Goal: Entertainment & Leisure: Consume media (video, audio)

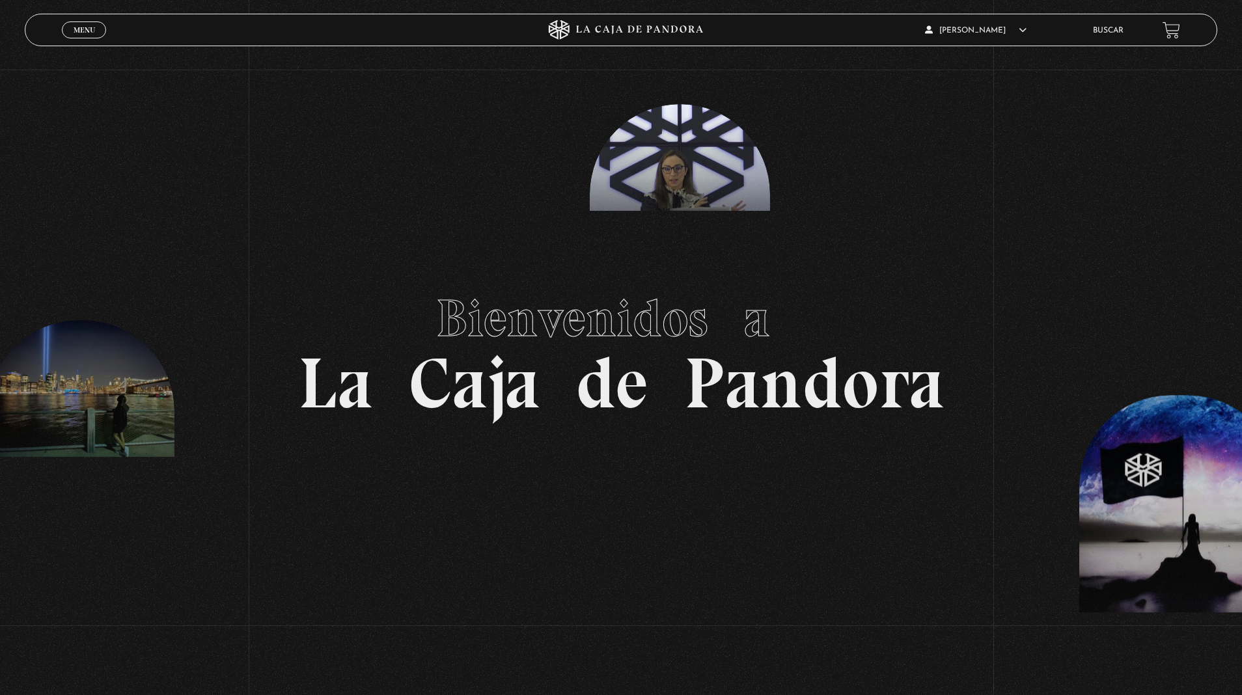
click at [69, 36] on link "Menu Cerrar" at bounding box center [84, 29] width 44 height 17
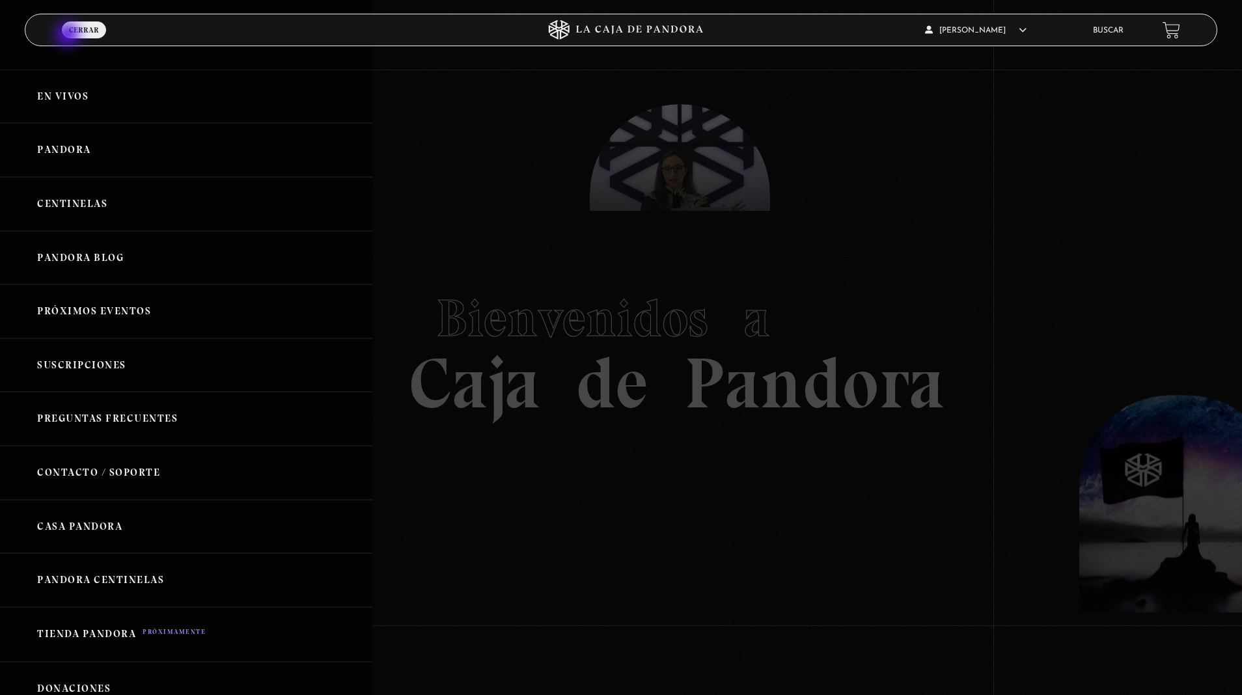
click at [69, 137] on link "Pandora" at bounding box center [186, 150] width 372 height 54
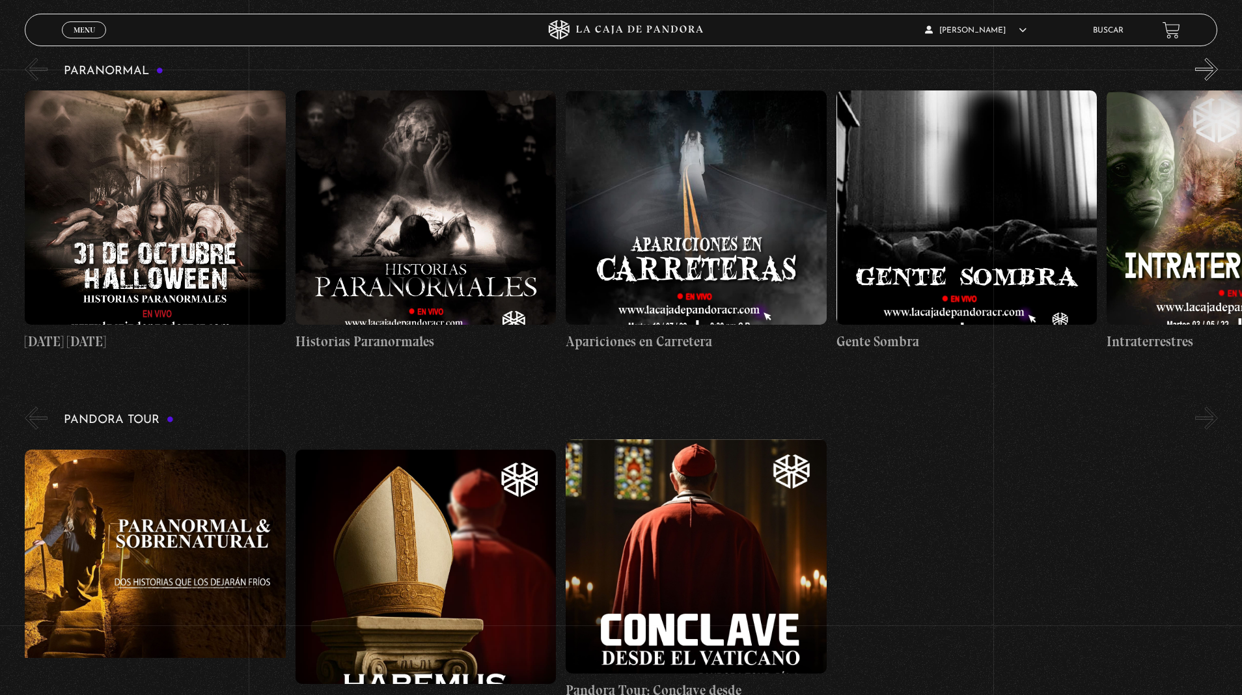
scroll to position [604, 0]
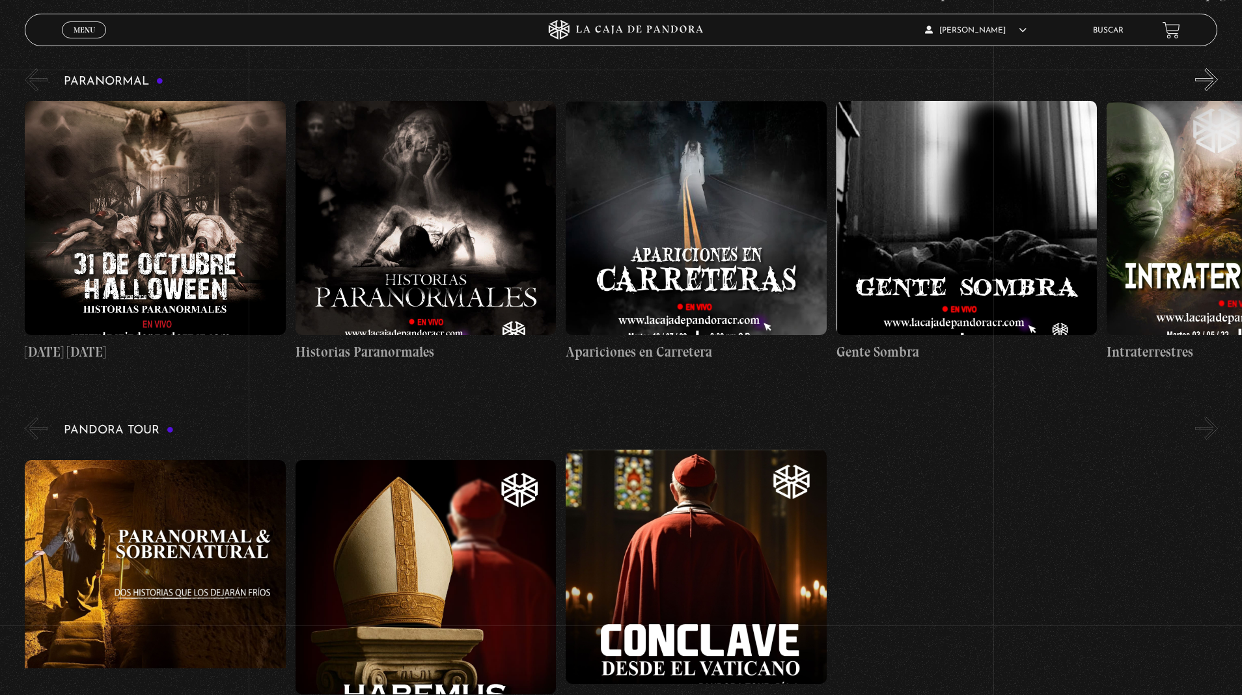
click at [1204, 78] on button "»" at bounding box center [1206, 79] width 23 height 23
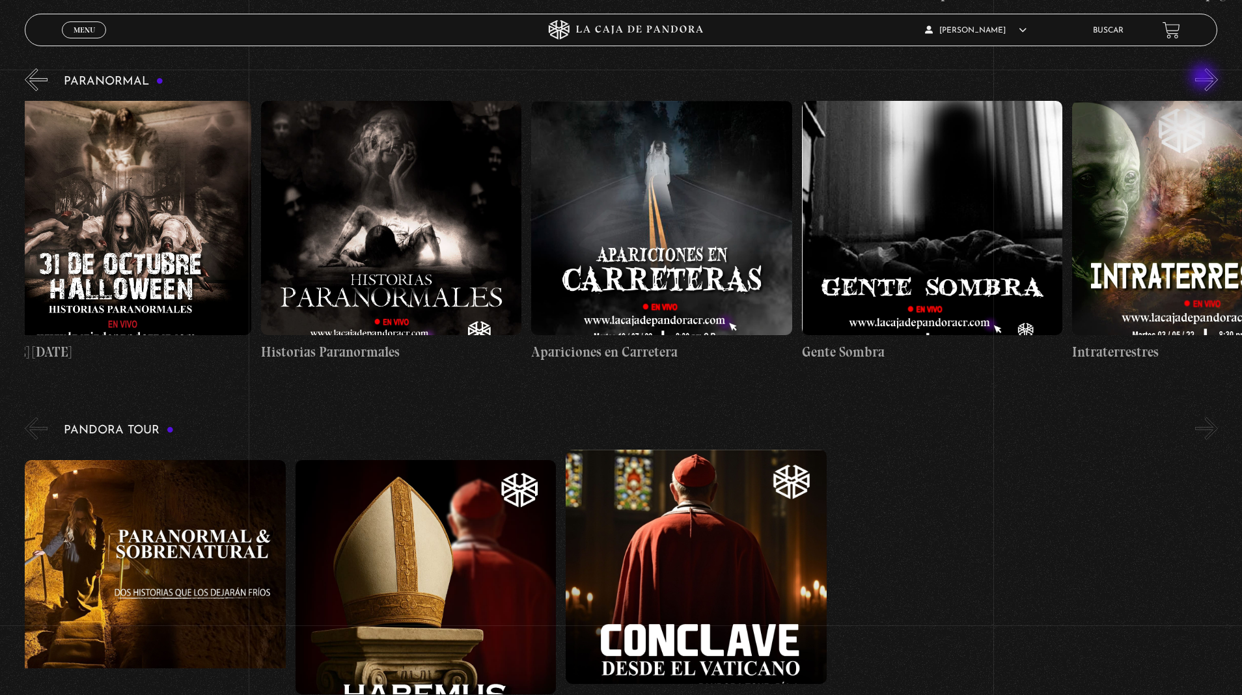
click at [1204, 78] on button "»" at bounding box center [1206, 79] width 23 height 23
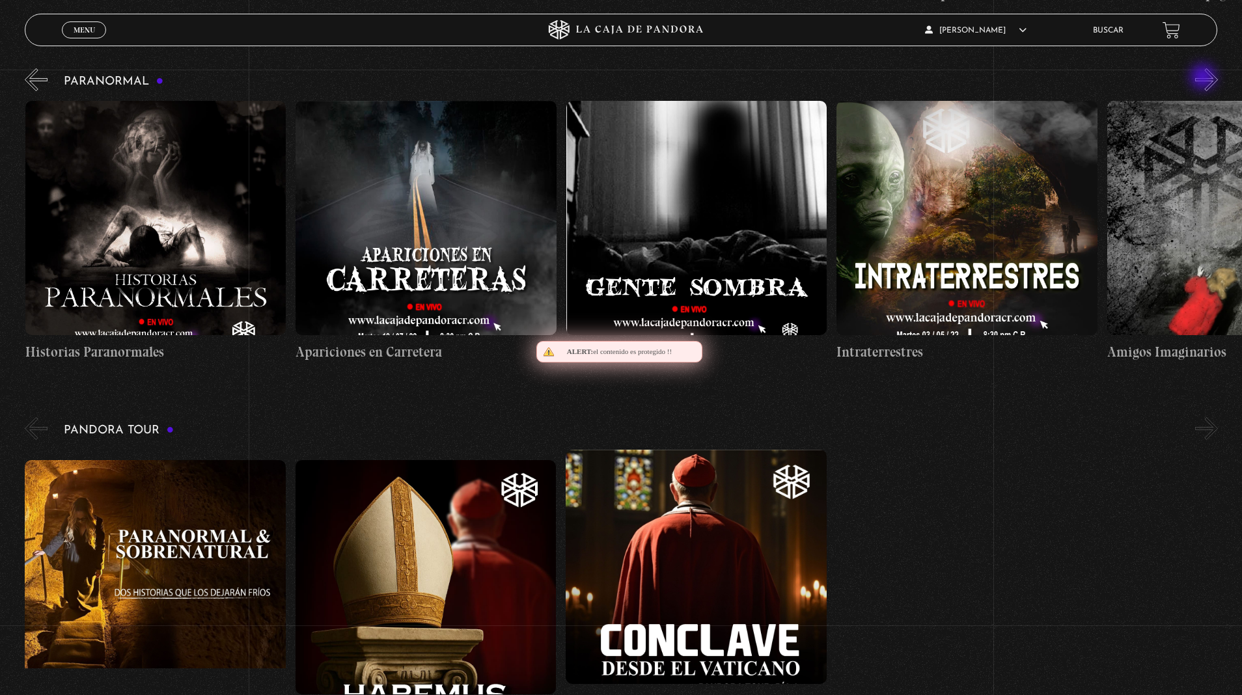
click at [1204, 78] on button "»" at bounding box center [1206, 79] width 23 height 23
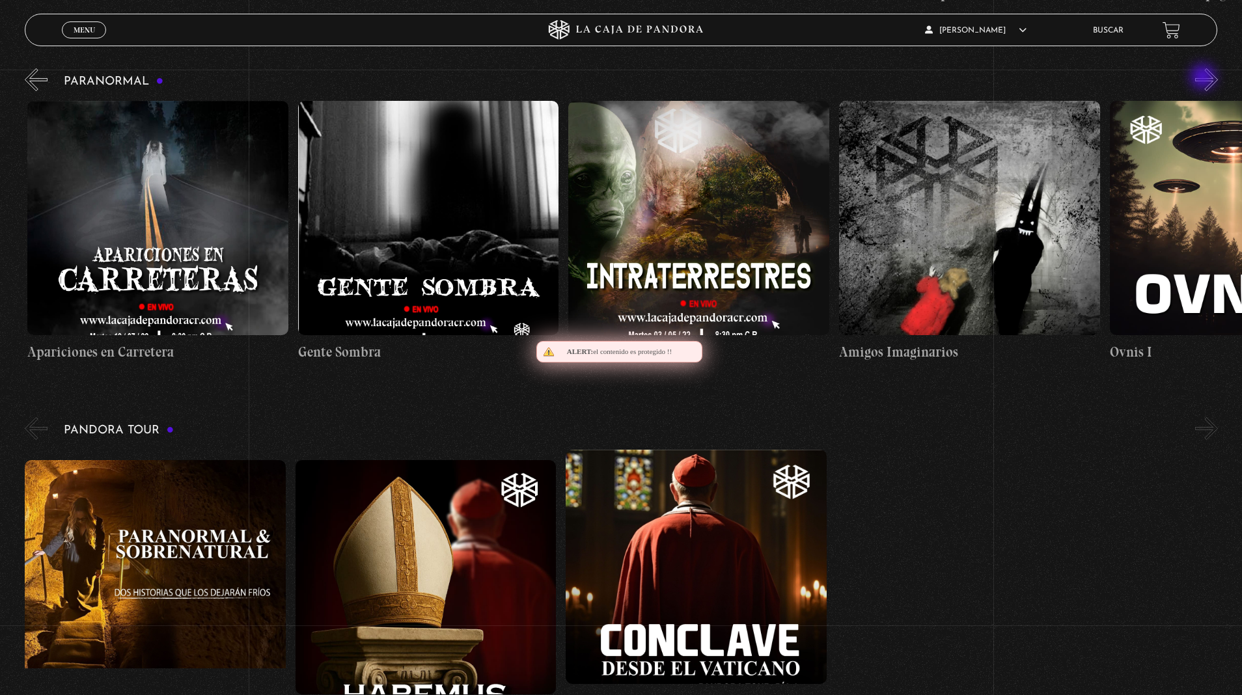
click at [1204, 78] on button "»" at bounding box center [1206, 79] width 23 height 23
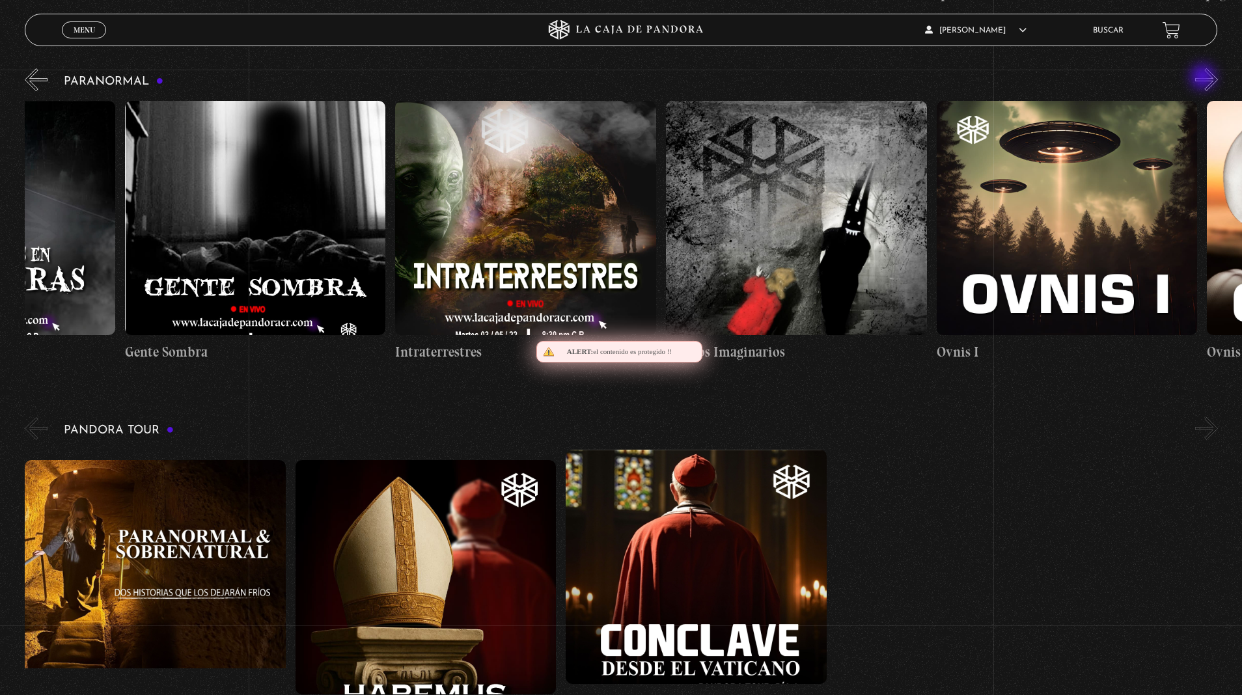
click at [1204, 78] on button "»" at bounding box center [1206, 79] width 23 height 23
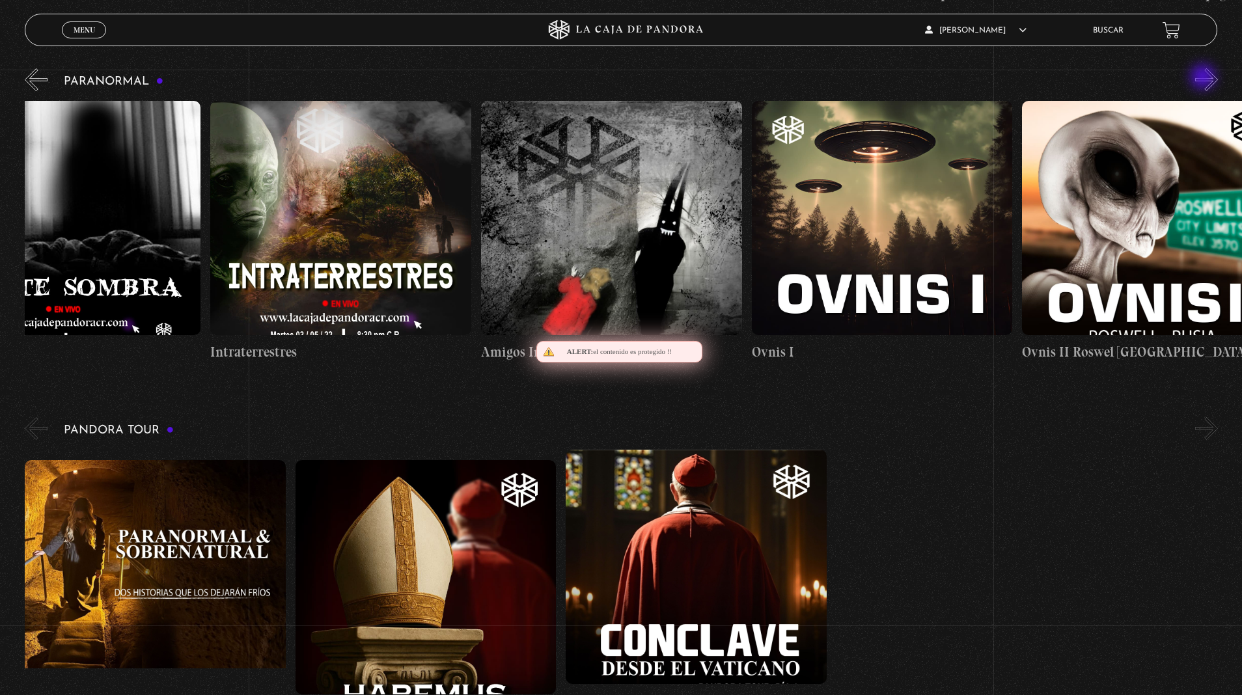
click at [1204, 78] on button "»" at bounding box center [1206, 79] width 23 height 23
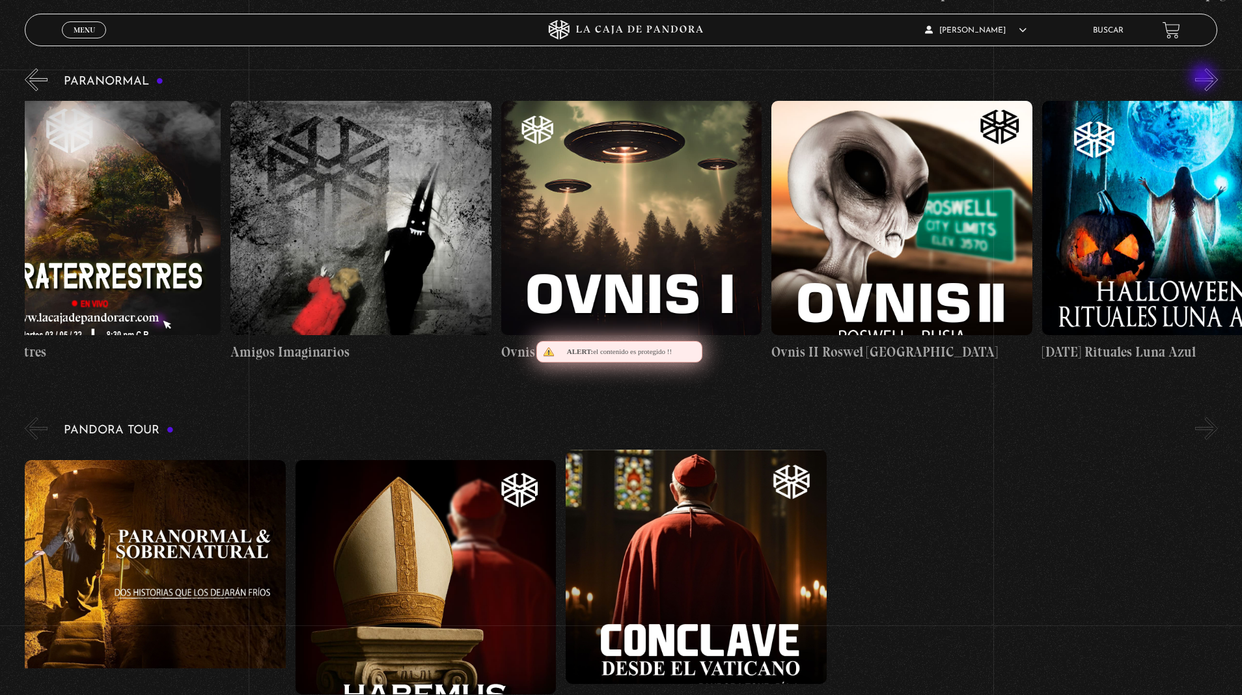
click at [1204, 78] on button "»" at bounding box center [1206, 79] width 23 height 23
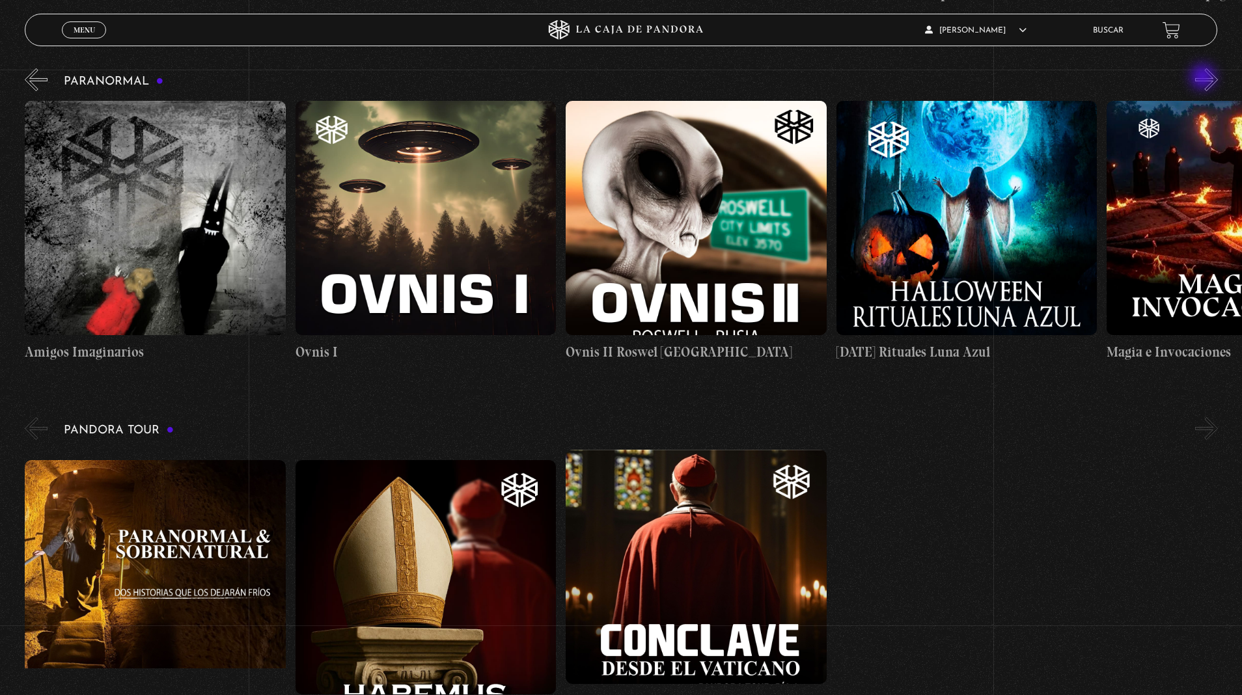
click at [1204, 78] on button "»" at bounding box center [1206, 79] width 23 height 23
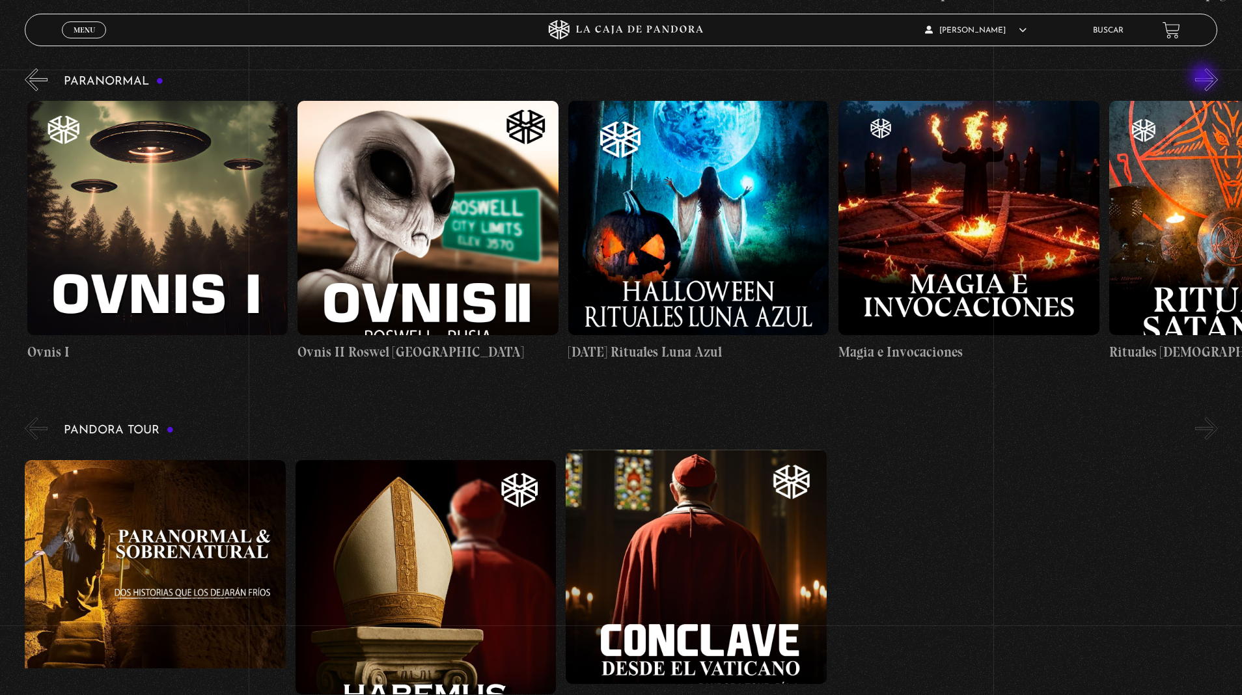
click at [1204, 78] on button "»" at bounding box center [1206, 79] width 23 height 23
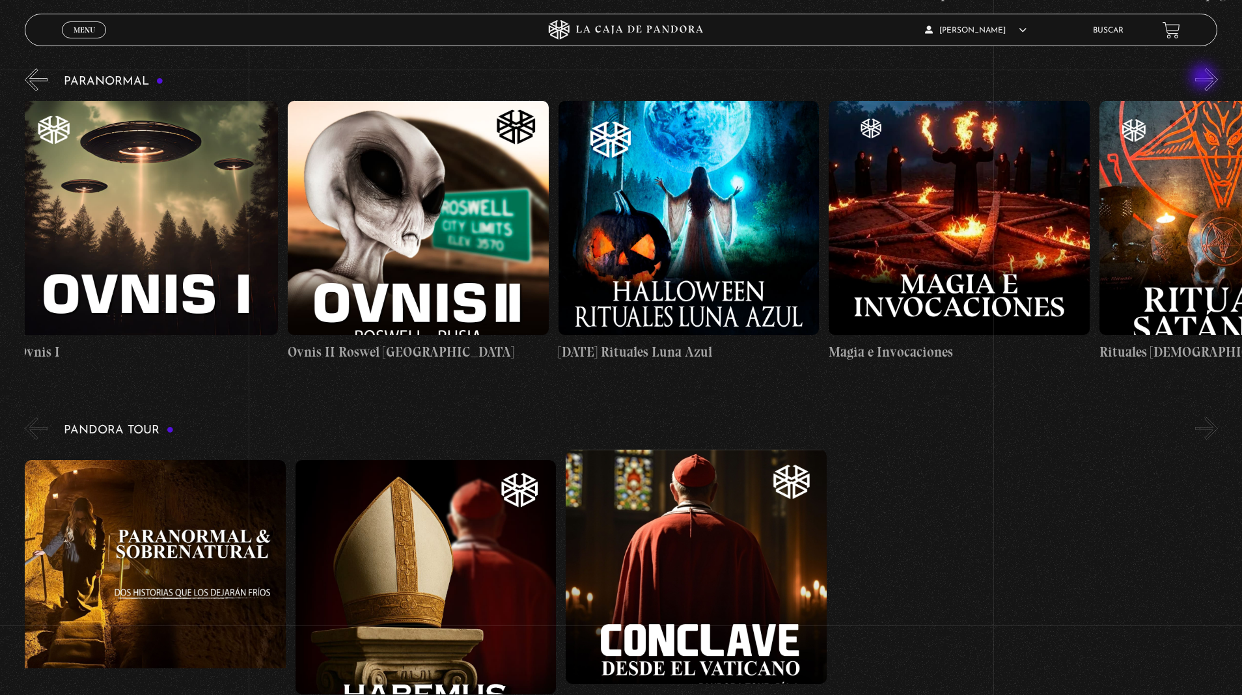
scroll to position [0, 1758]
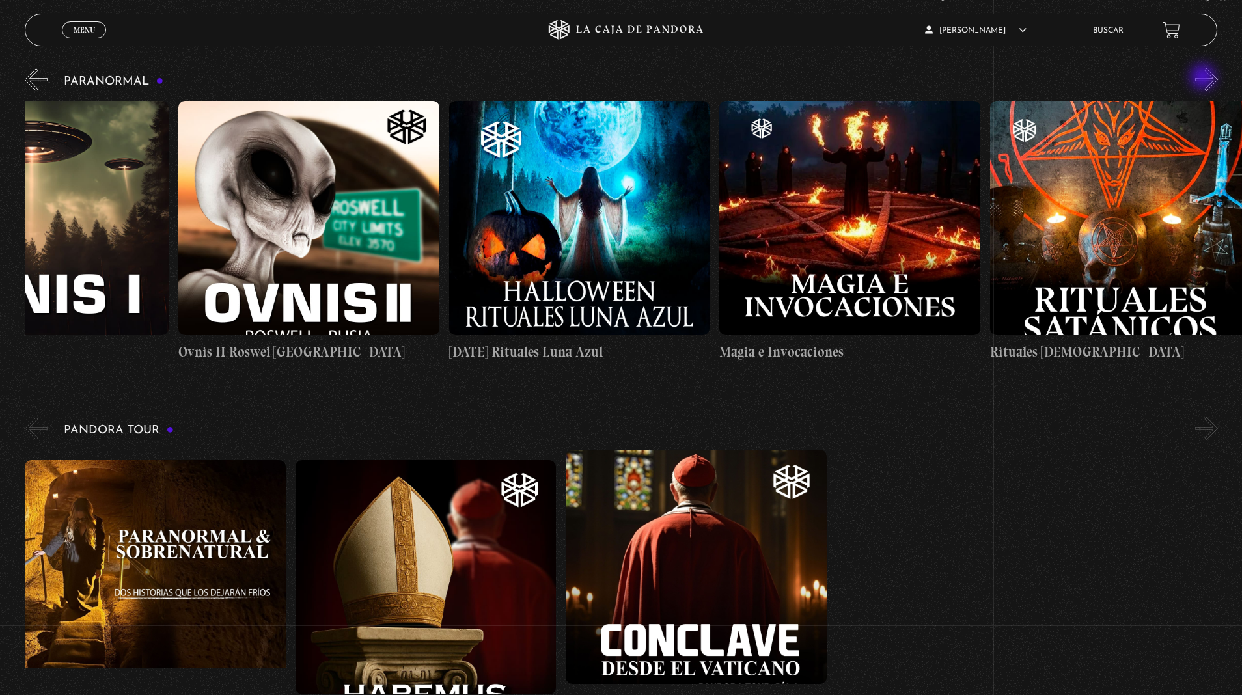
click at [1204, 78] on button "»" at bounding box center [1206, 79] width 23 height 23
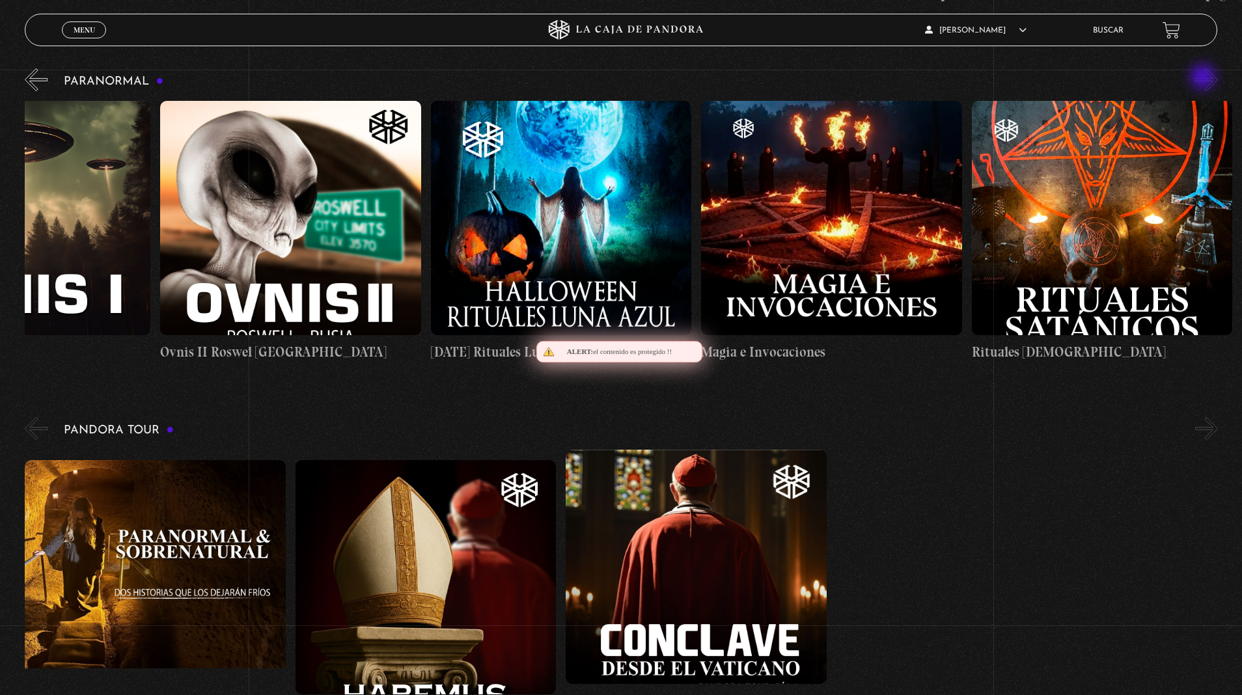
click at [1204, 78] on button "»" at bounding box center [1206, 79] width 23 height 23
click at [1201, 78] on button "»" at bounding box center [1206, 79] width 23 height 23
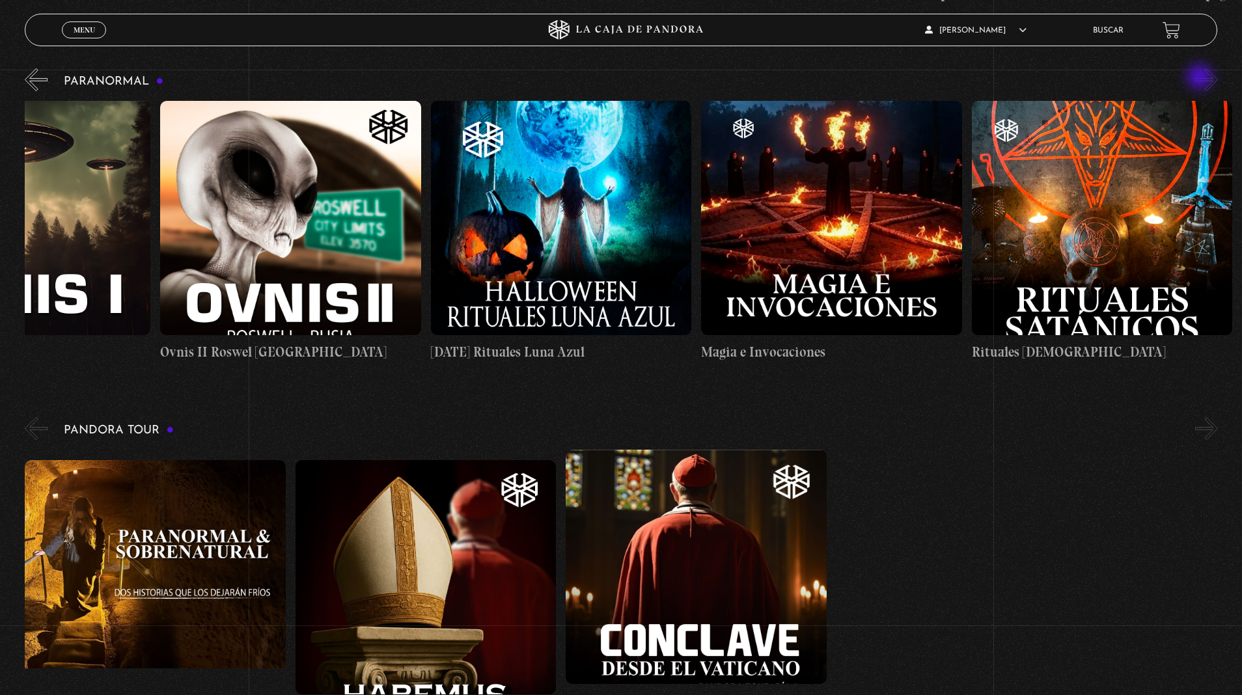
click at [1201, 78] on button "»" at bounding box center [1206, 79] width 23 height 23
click at [34, 78] on button "«" at bounding box center [36, 79] width 23 height 23
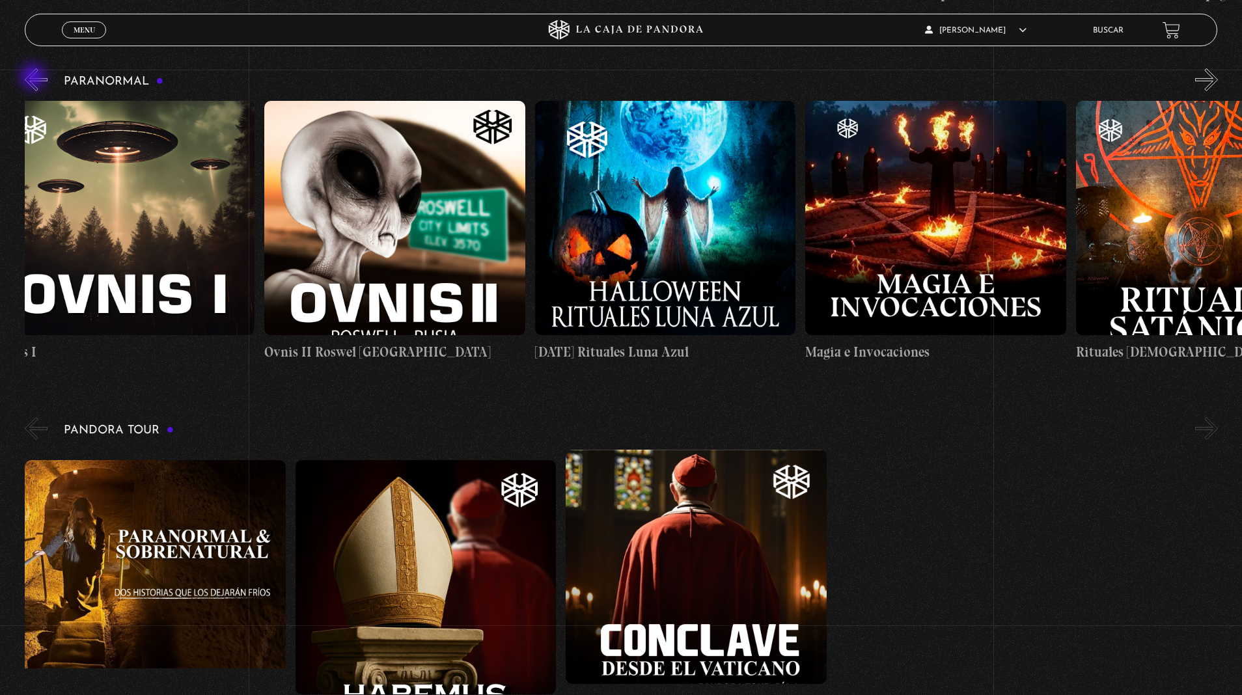
click at [34, 78] on button "«" at bounding box center [36, 79] width 23 height 23
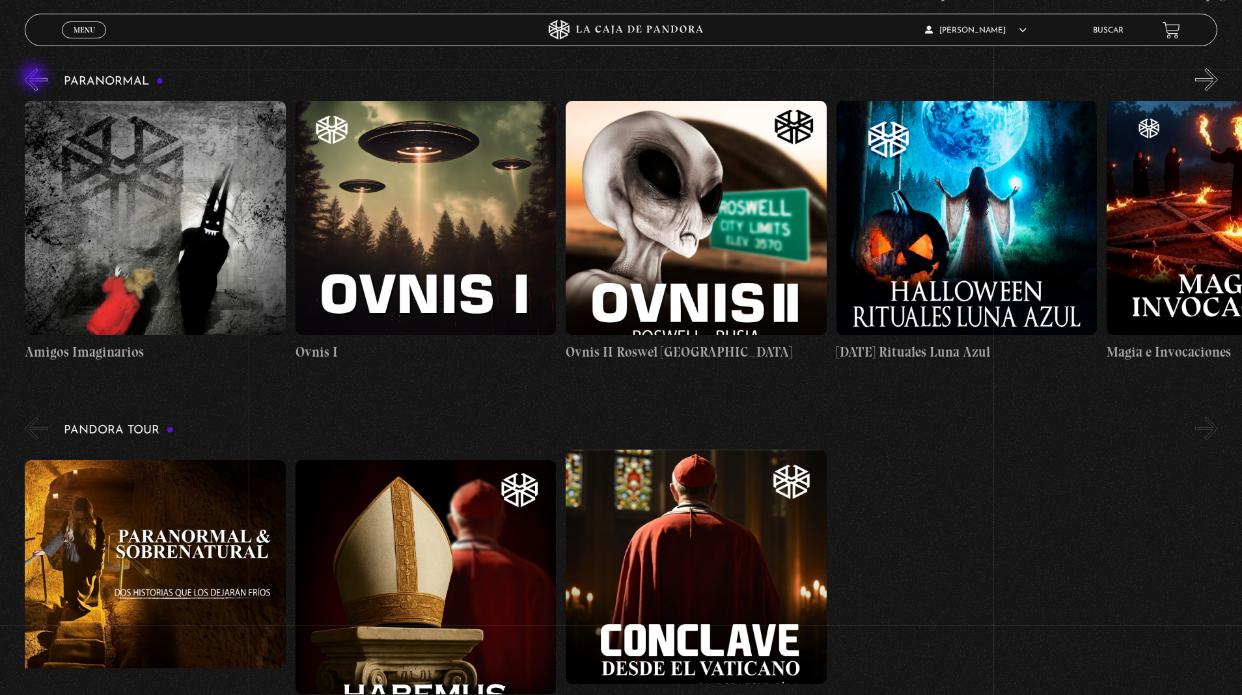
click at [34, 78] on button "«" at bounding box center [36, 79] width 23 height 23
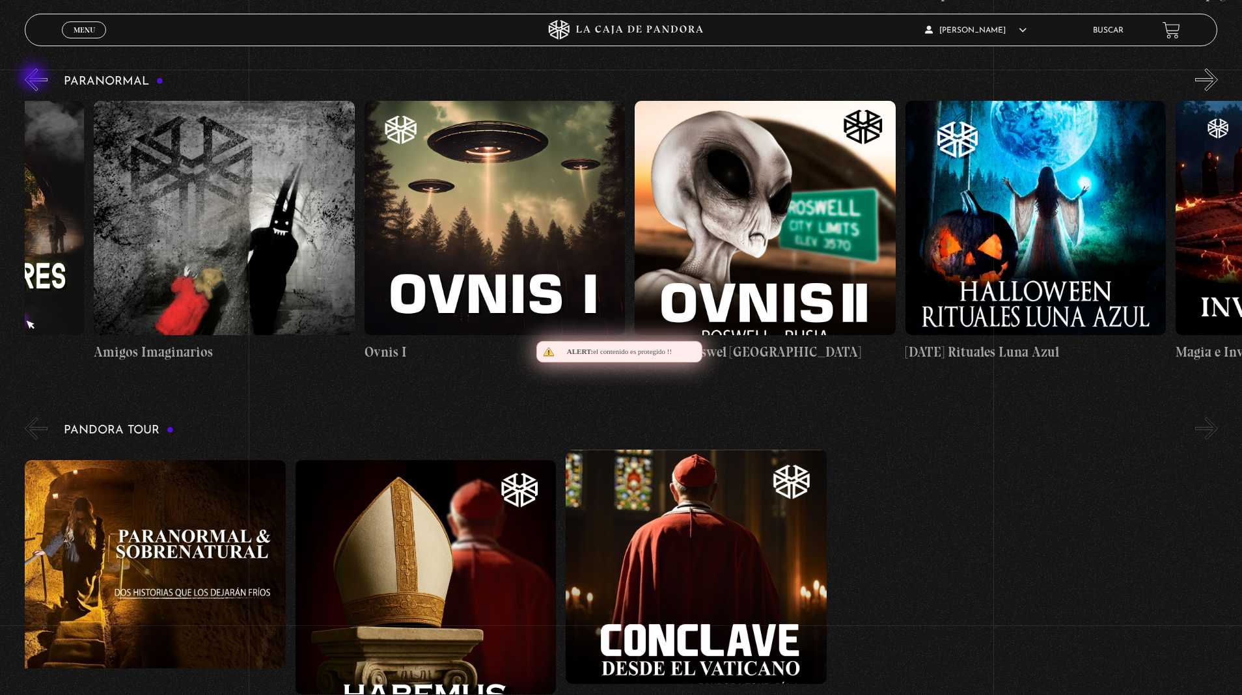
click at [34, 78] on button "«" at bounding box center [36, 79] width 23 height 23
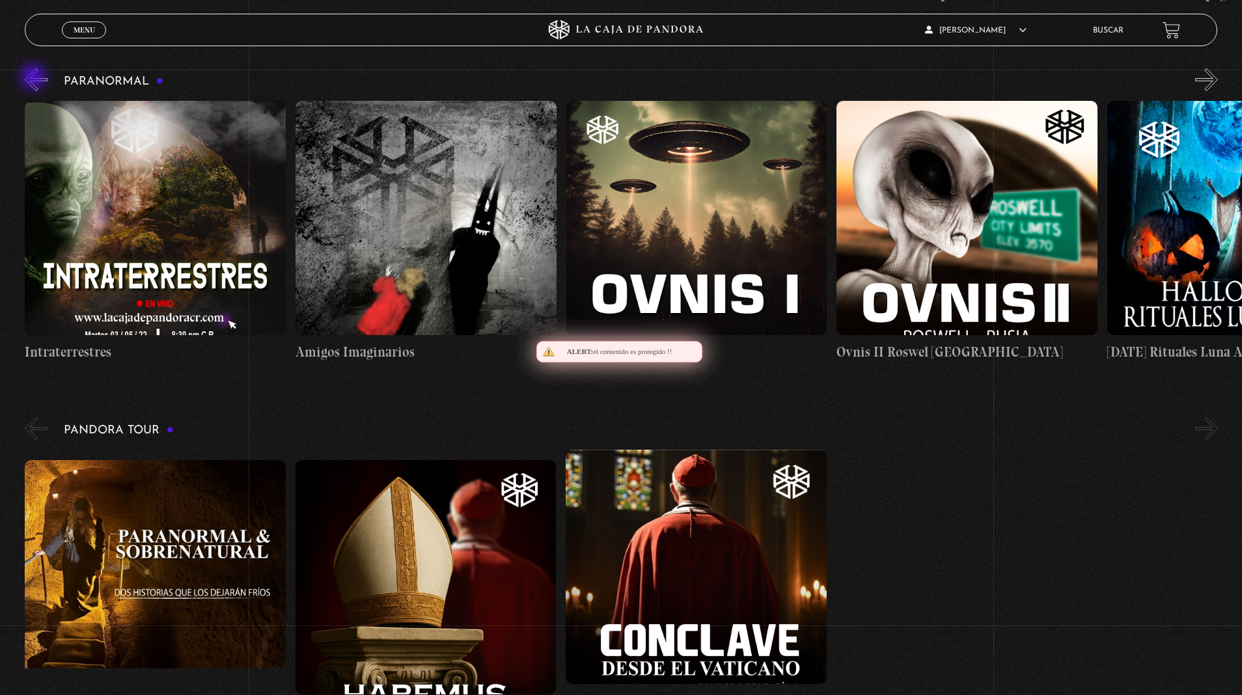
click at [34, 78] on button "«" at bounding box center [36, 79] width 23 height 23
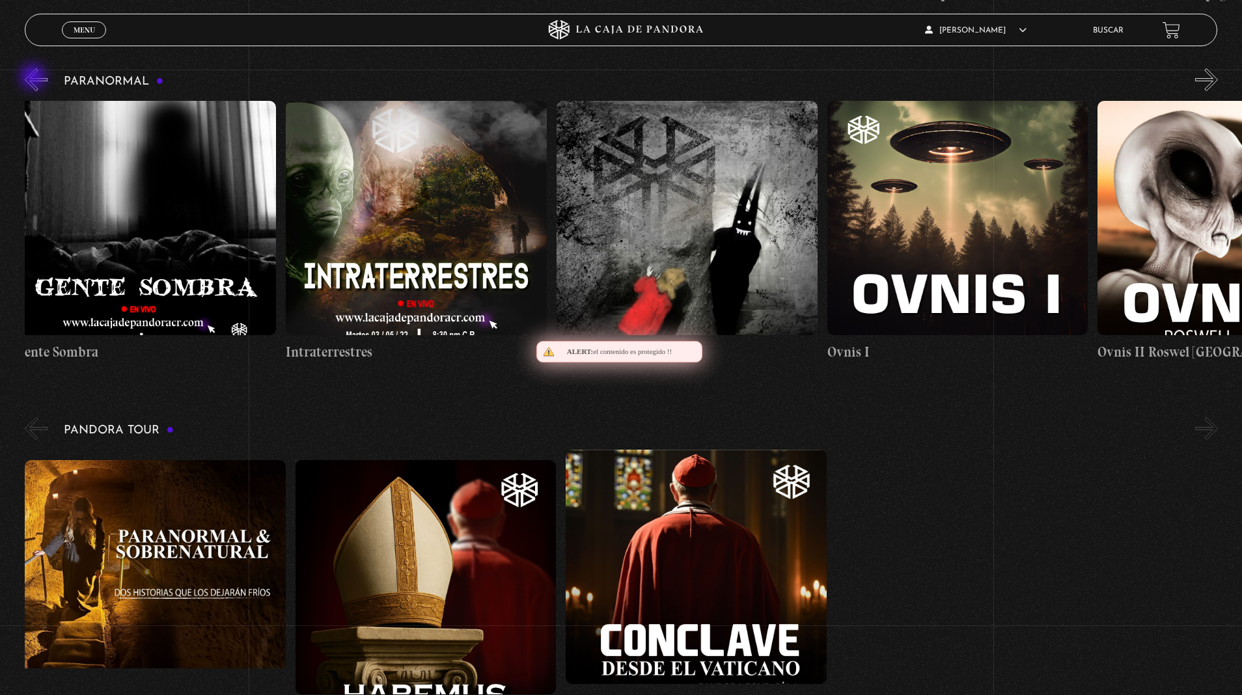
click at [34, 78] on button "«" at bounding box center [36, 79] width 23 height 23
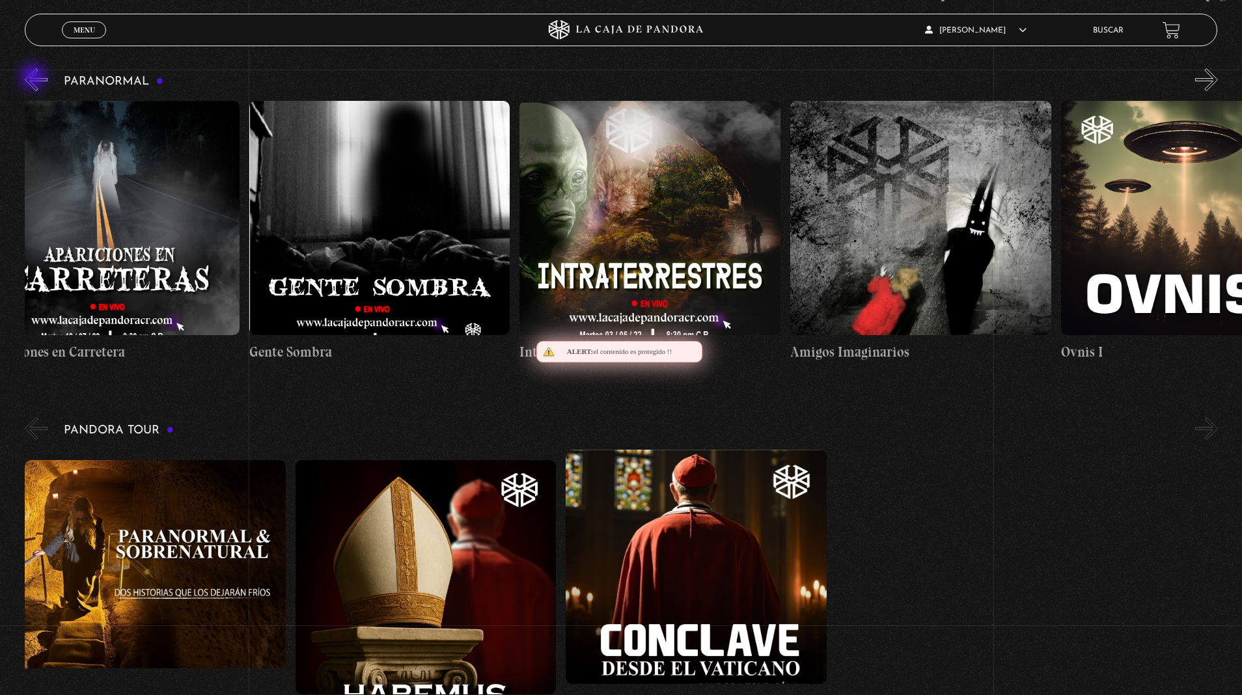
click at [34, 78] on button "«" at bounding box center [36, 79] width 23 height 23
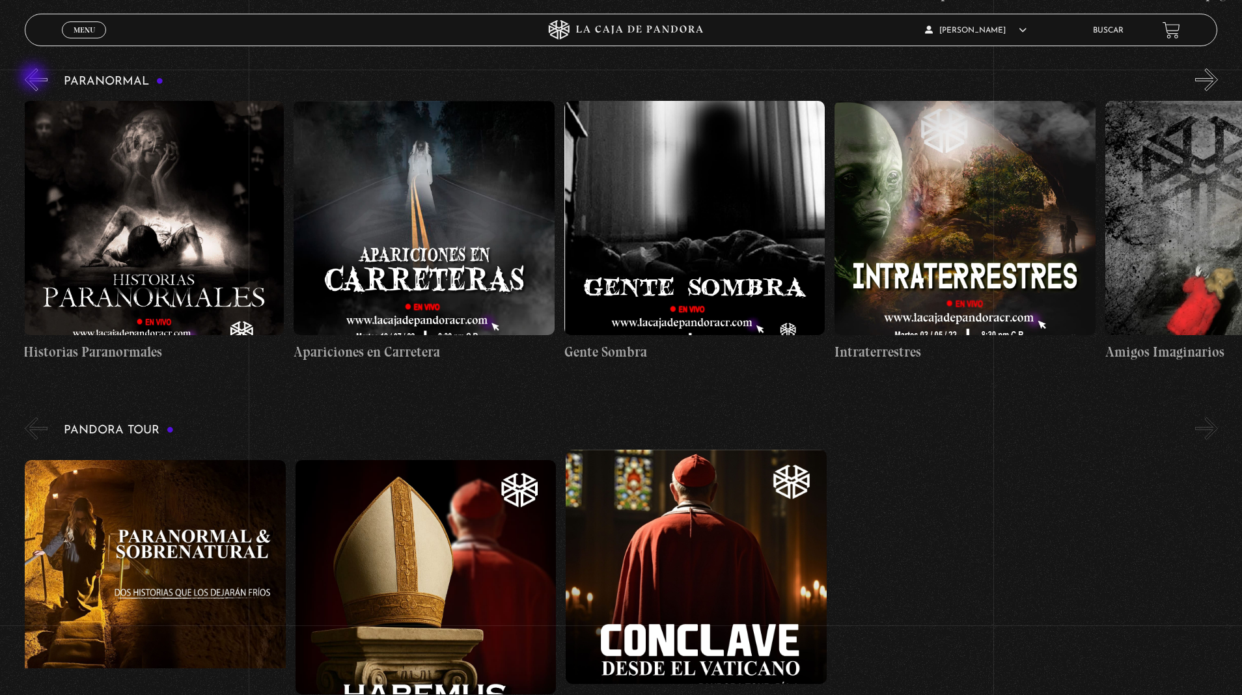
click at [34, 78] on button "«" at bounding box center [36, 79] width 23 height 23
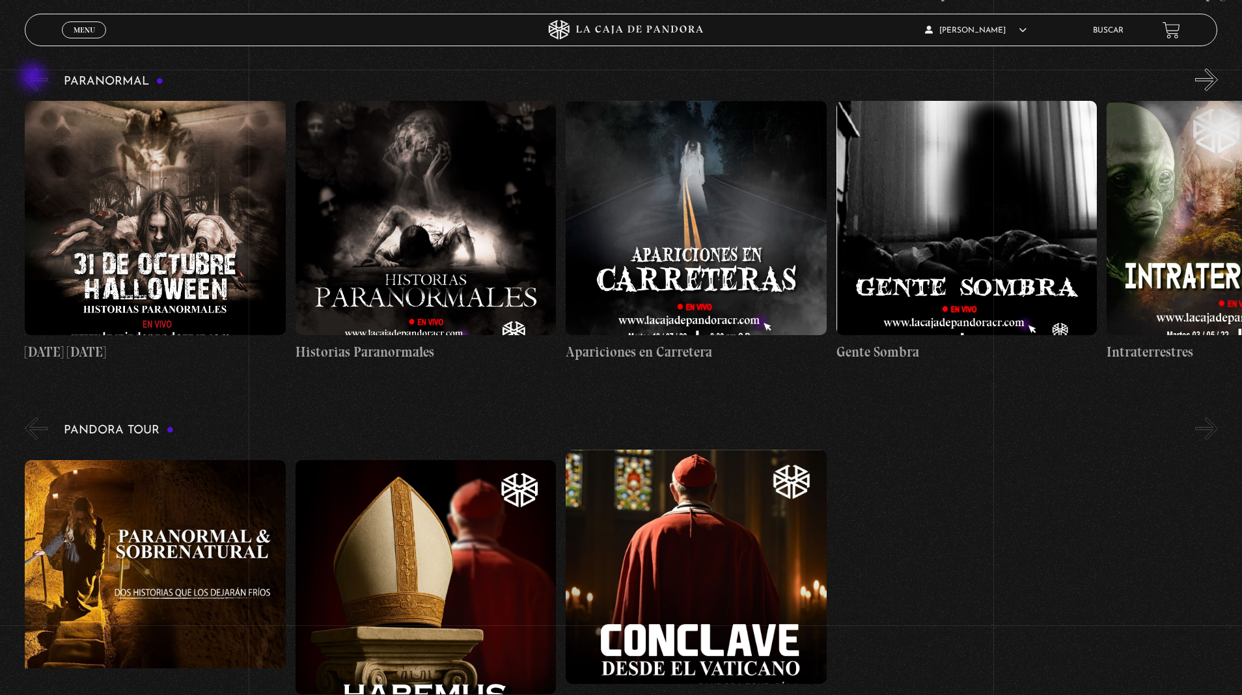
scroll to position [0, 0]
click at [34, 78] on button "«" at bounding box center [36, 79] width 23 height 23
click at [1208, 78] on button "»" at bounding box center [1206, 79] width 23 height 23
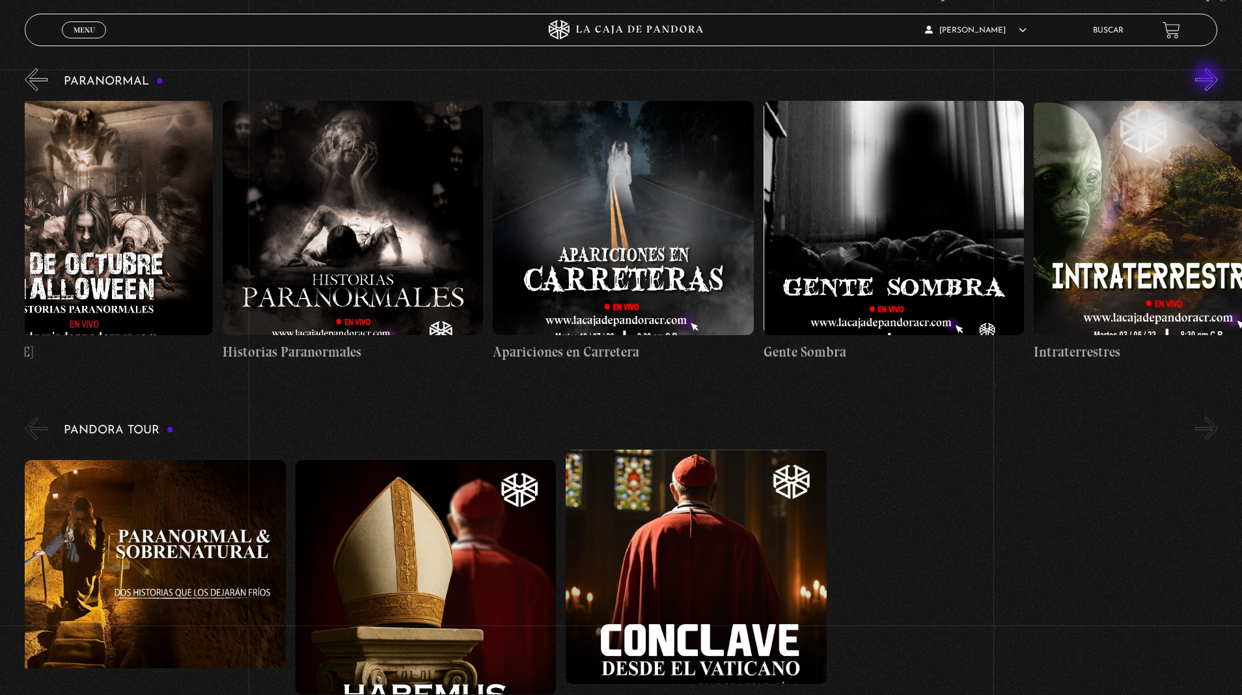
click at [1208, 78] on button "»" at bounding box center [1206, 79] width 23 height 23
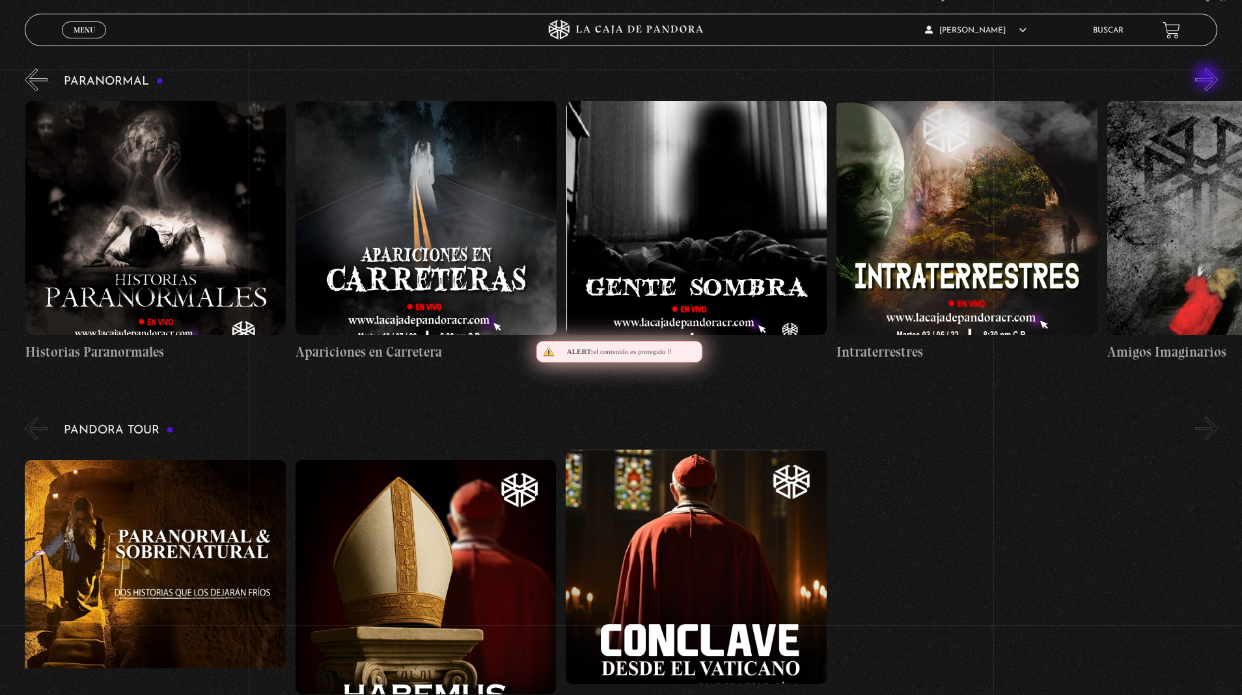
click at [1208, 78] on button "»" at bounding box center [1206, 79] width 23 height 23
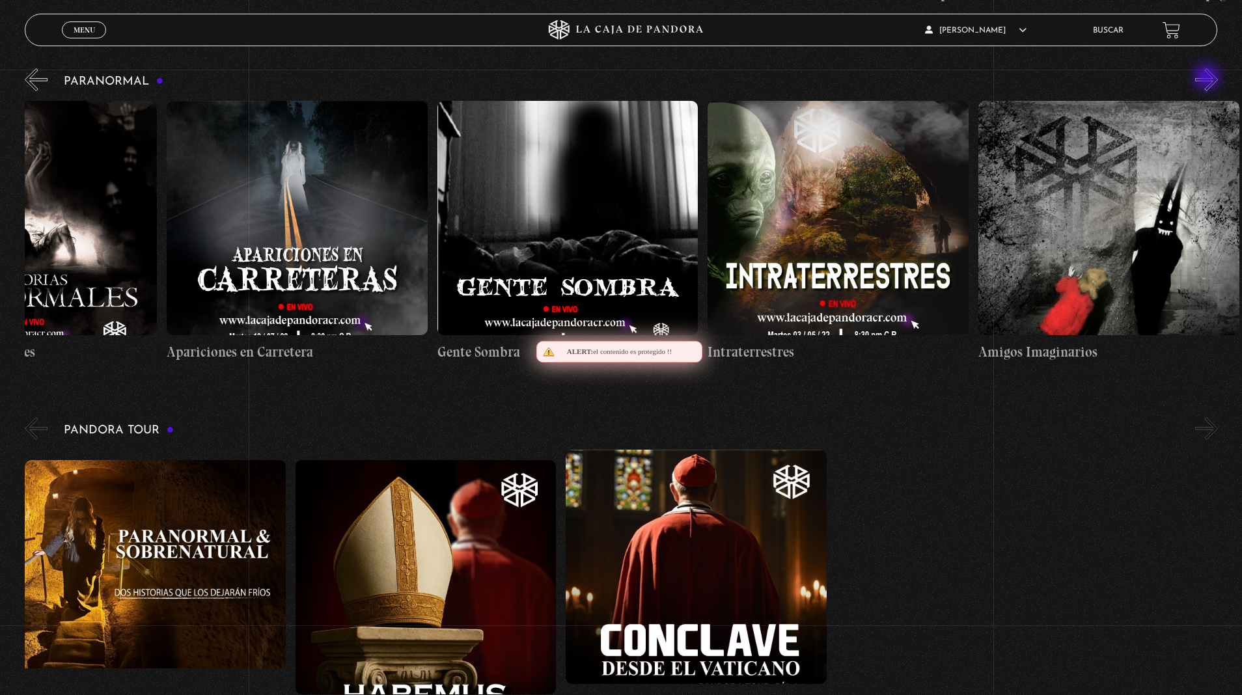
click at [1208, 78] on button "»" at bounding box center [1206, 79] width 23 height 23
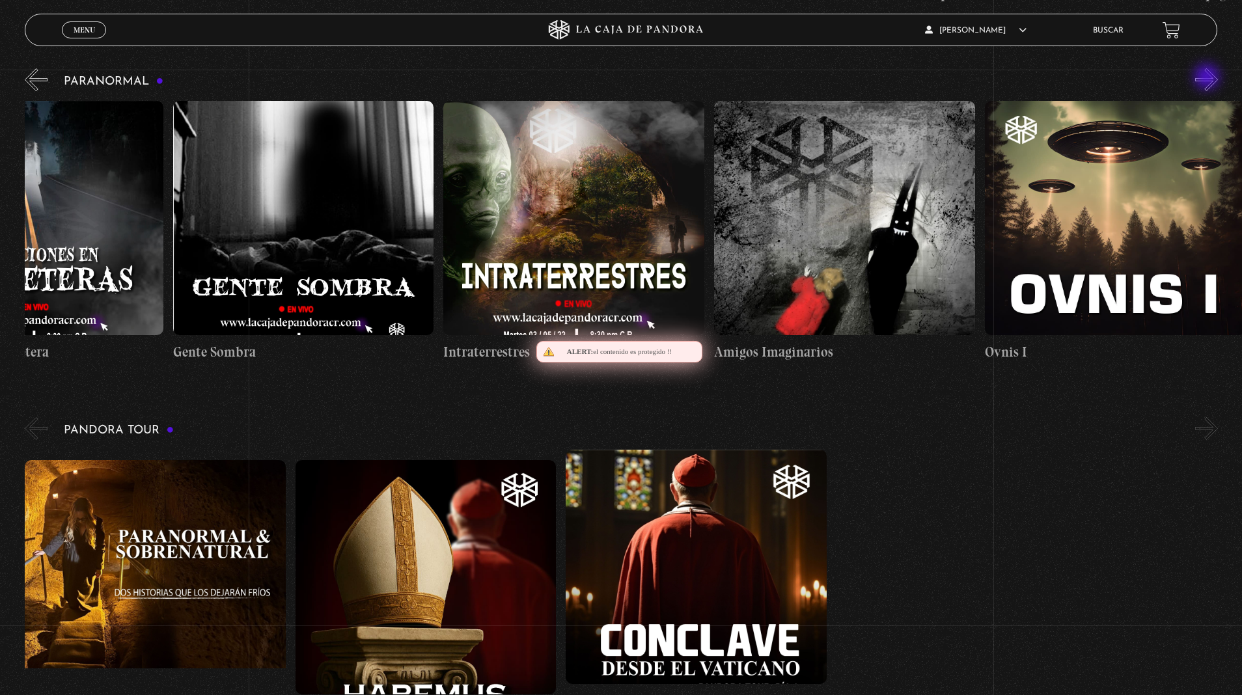
click at [1208, 78] on button "»" at bounding box center [1206, 79] width 23 height 23
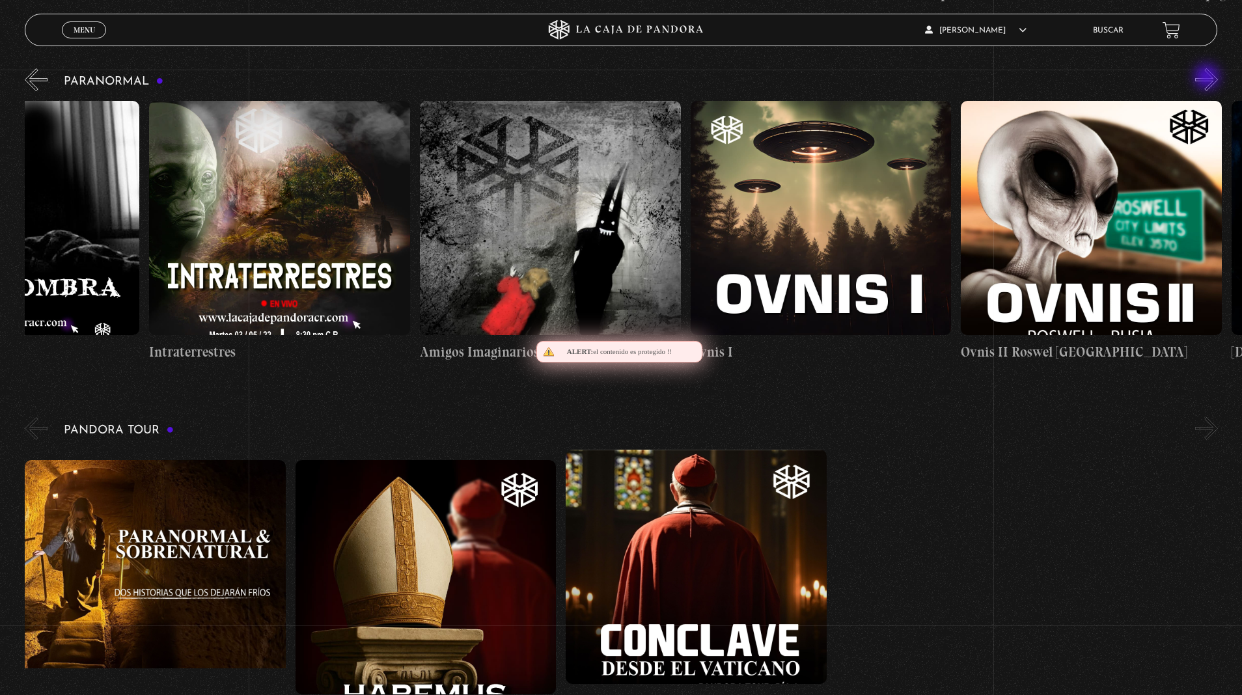
click at [1208, 78] on button "»" at bounding box center [1206, 79] width 23 height 23
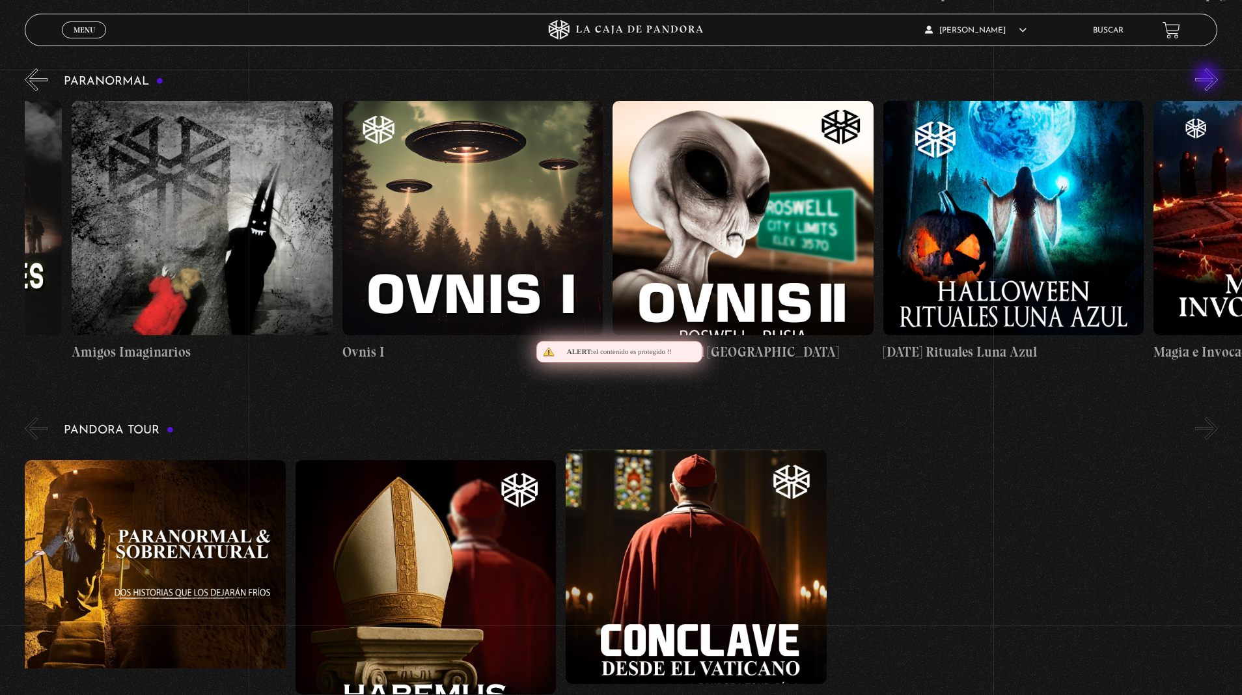
click at [1208, 78] on button "»" at bounding box center [1206, 79] width 23 height 23
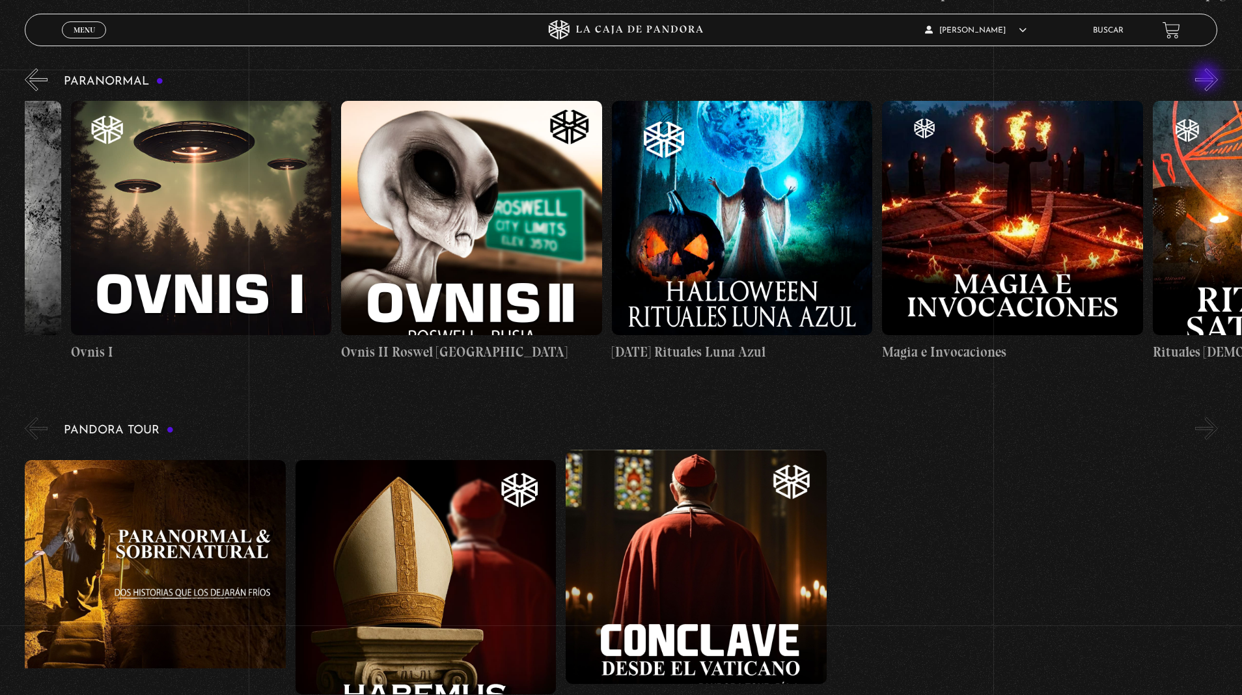
click at [1208, 78] on button "»" at bounding box center [1206, 79] width 23 height 23
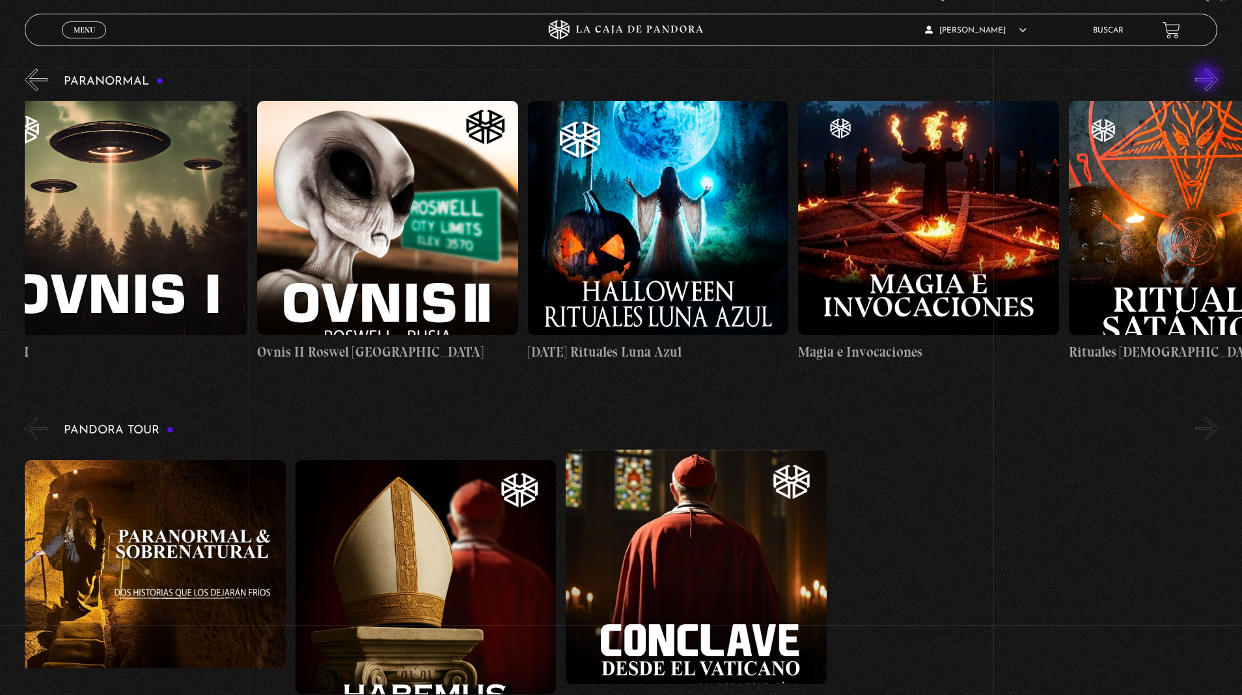
scroll to position [0, 1758]
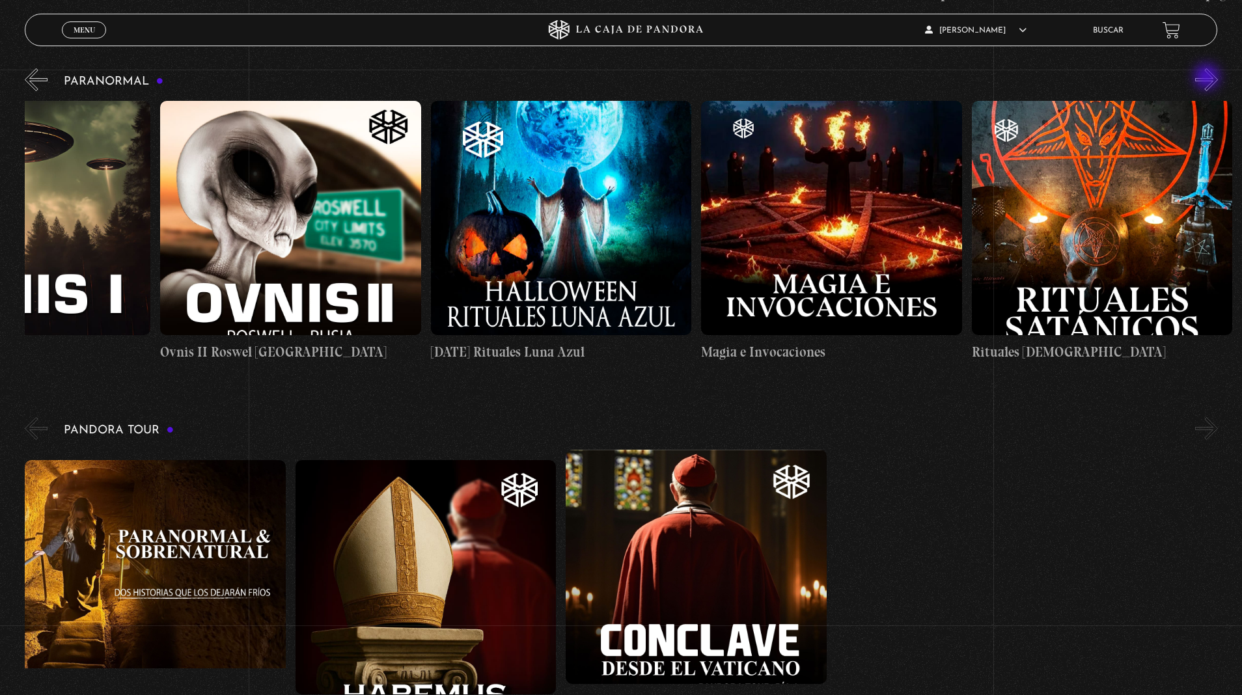
click at [1208, 78] on button "»" at bounding box center [1206, 79] width 23 height 23
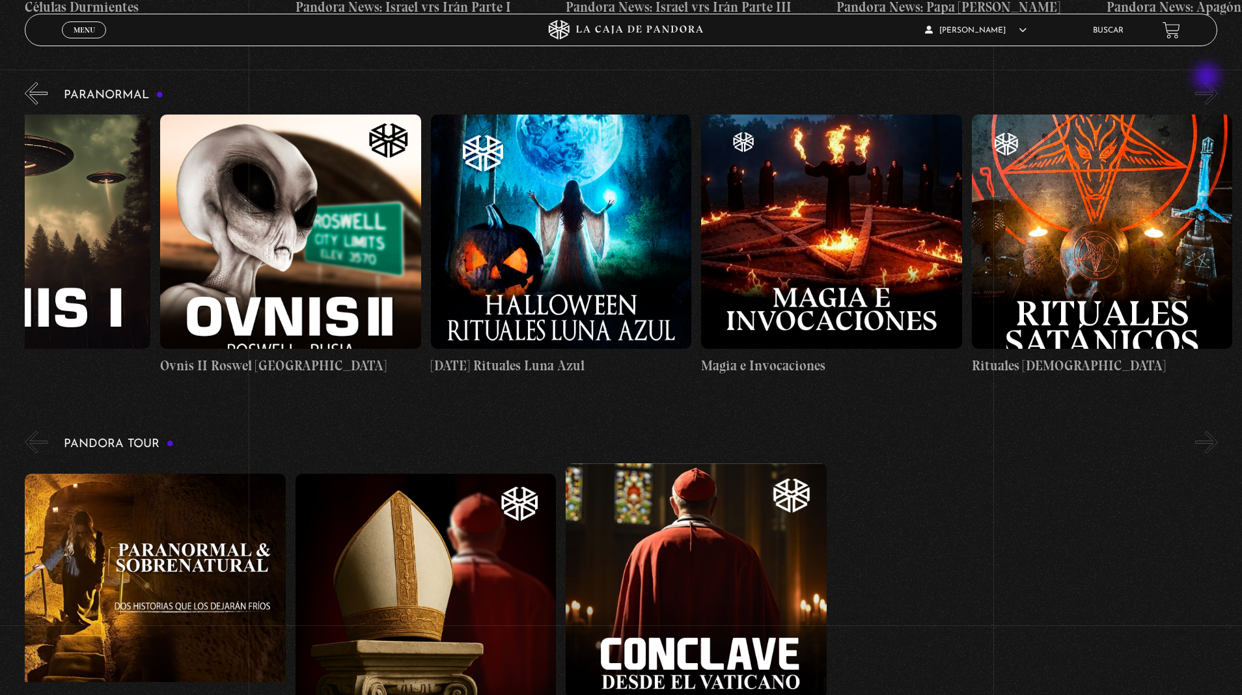
scroll to position [564, 0]
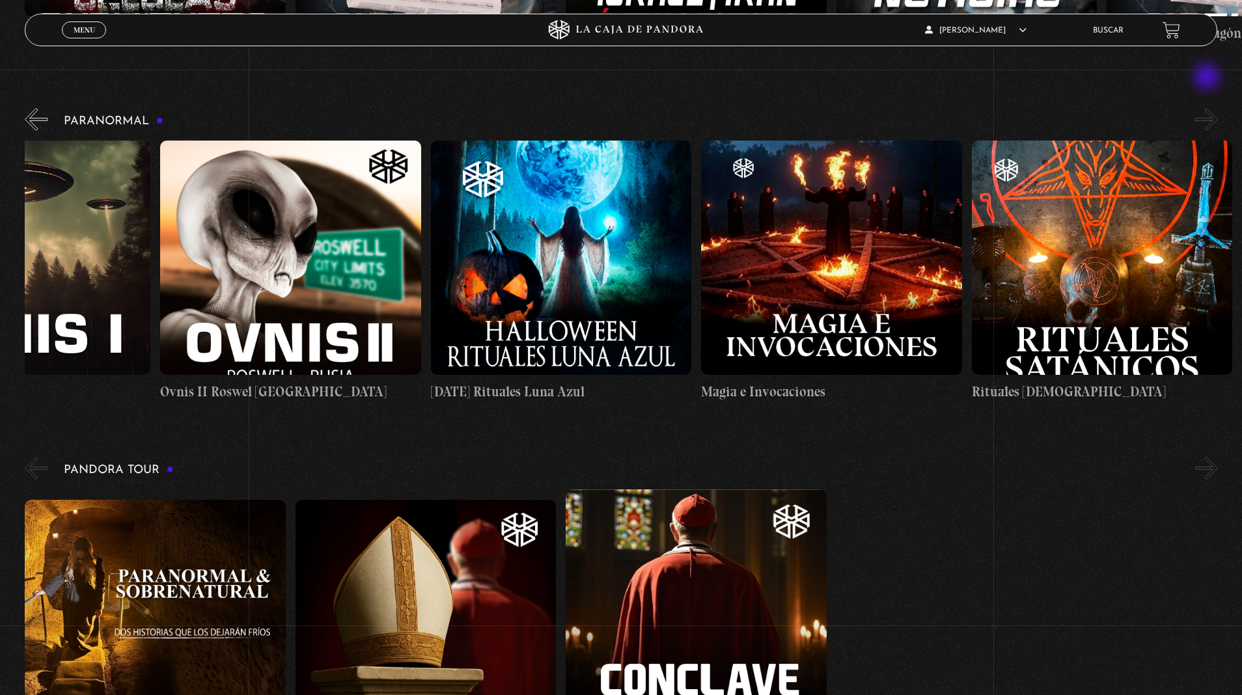
click at [65, 34] on link "Menu Cerrar" at bounding box center [84, 29] width 44 height 17
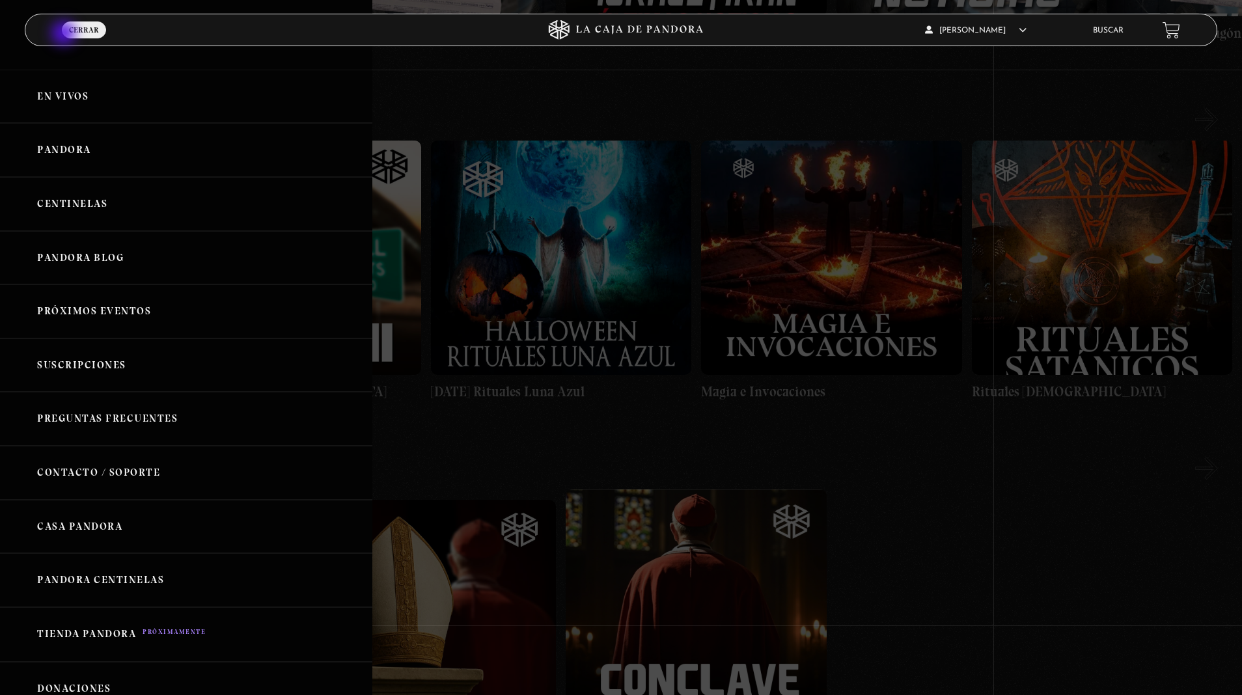
click at [65, 206] on link "Centinelas" at bounding box center [186, 204] width 372 height 54
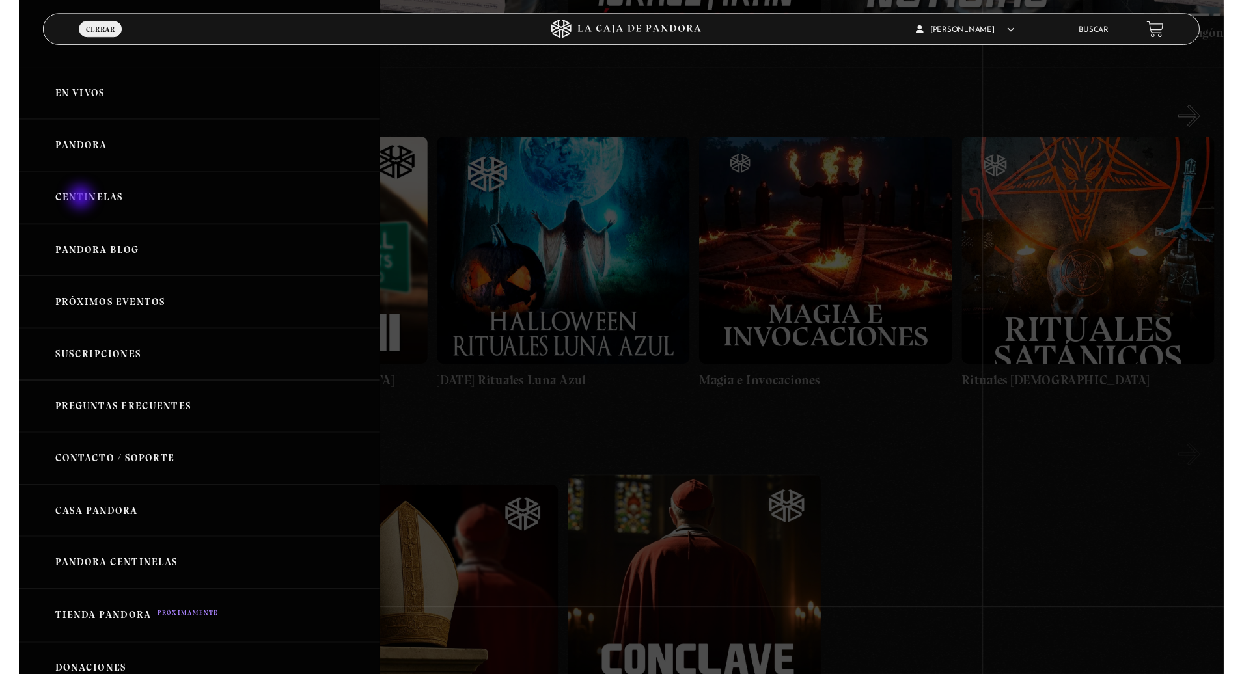
scroll to position [562, 0]
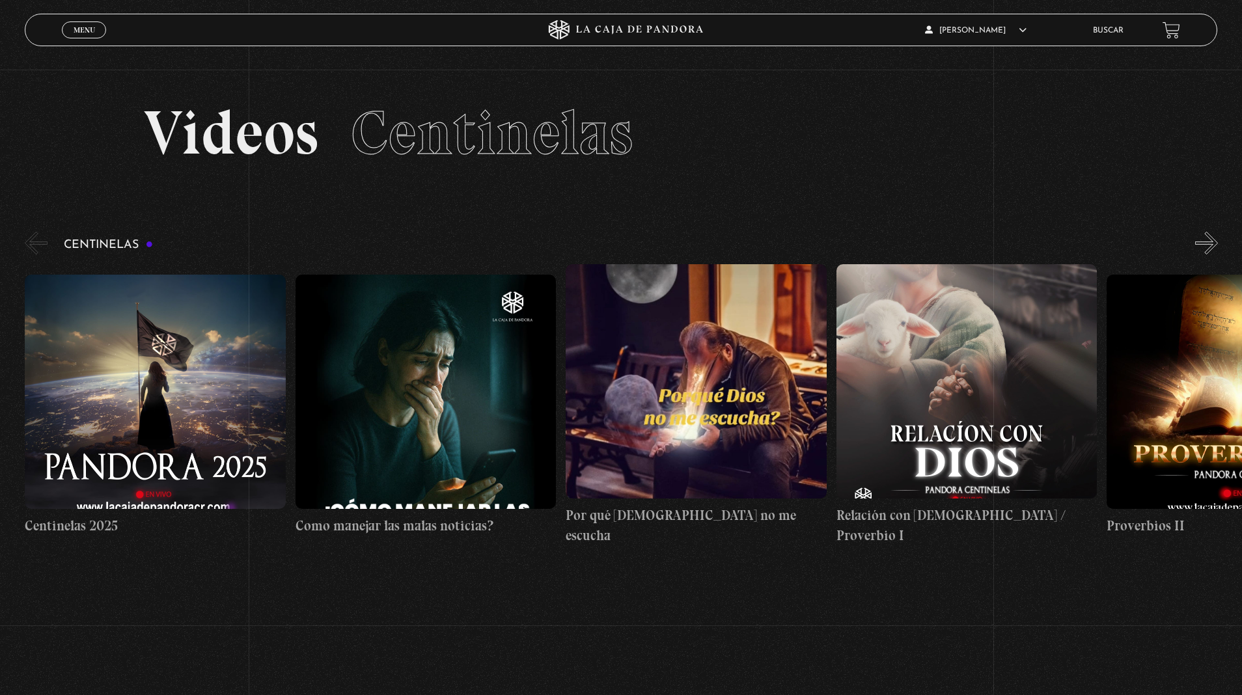
click at [1201, 242] on button "»" at bounding box center [1206, 243] width 23 height 23
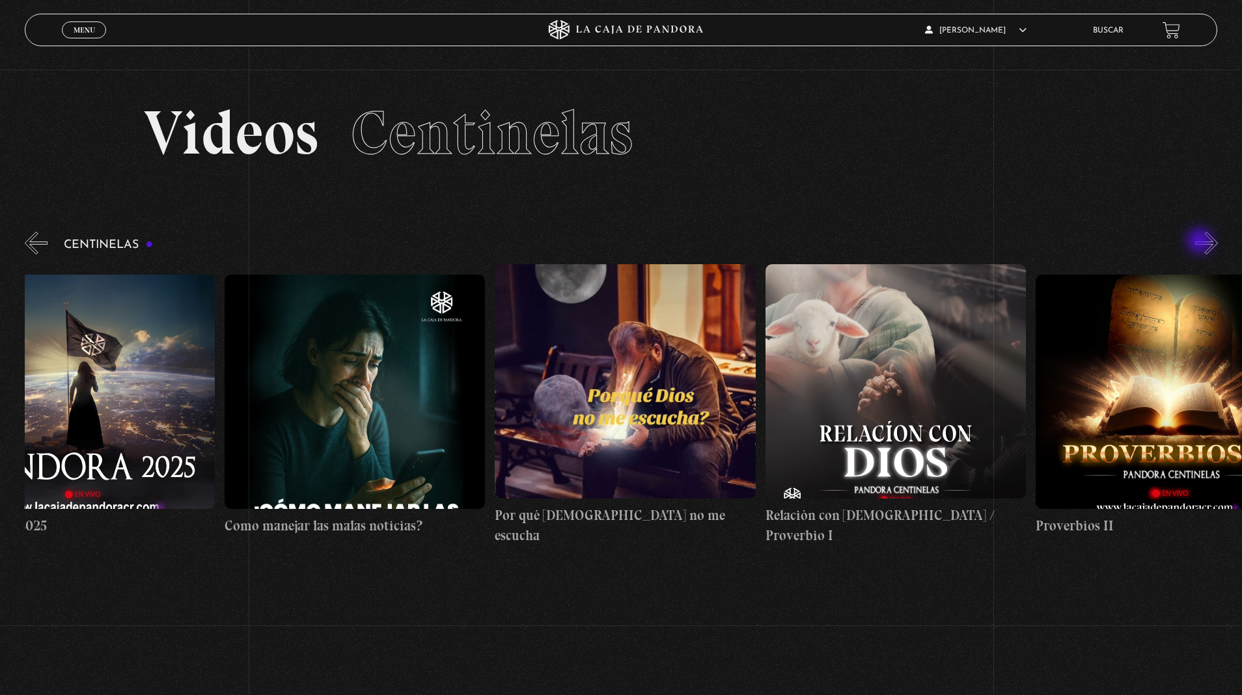
click at [1201, 242] on button "»" at bounding box center [1206, 243] width 23 height 23
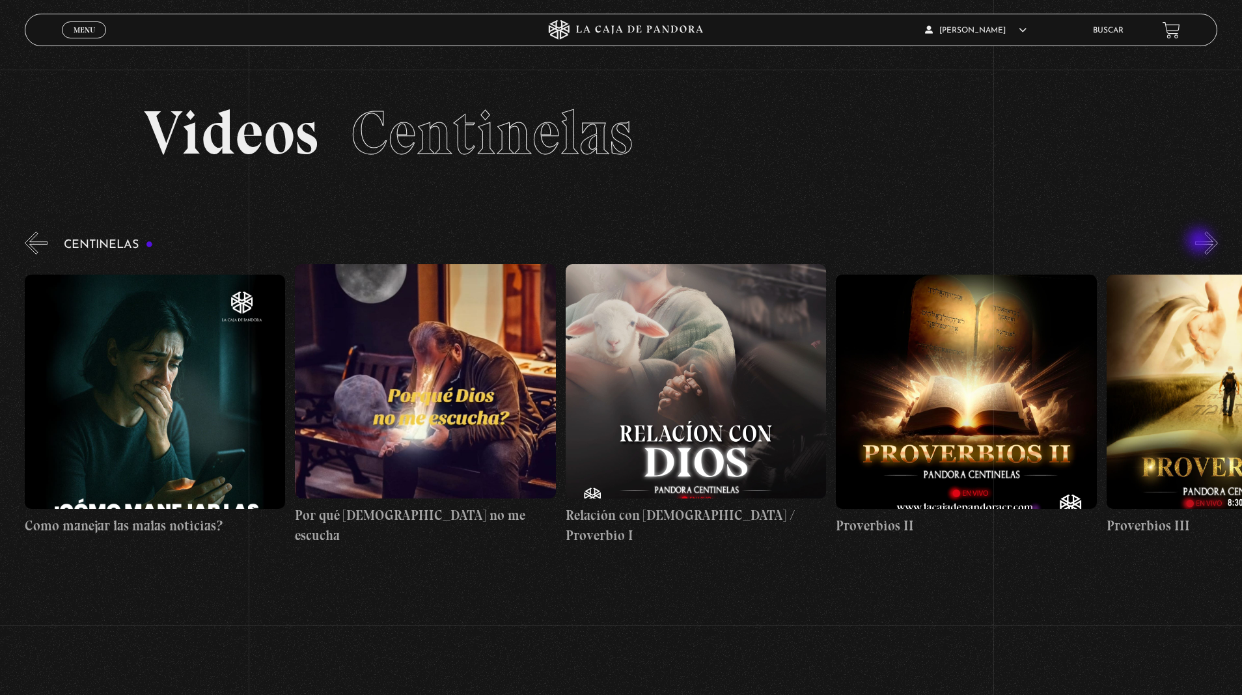
click at [1201, 242] on button "»" at bounding box center [1206, 243] width 23 height 23
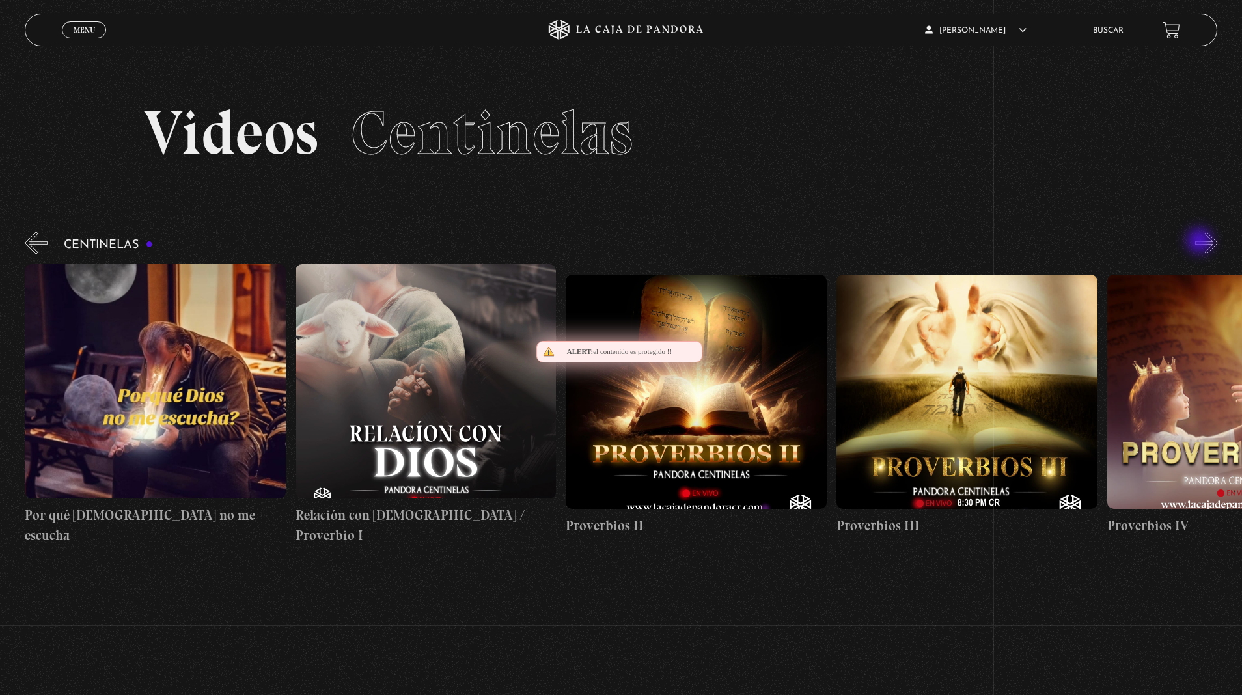
click at [1201, 242] on button "»" at bounding box center [1206, 243] width 23 height 23
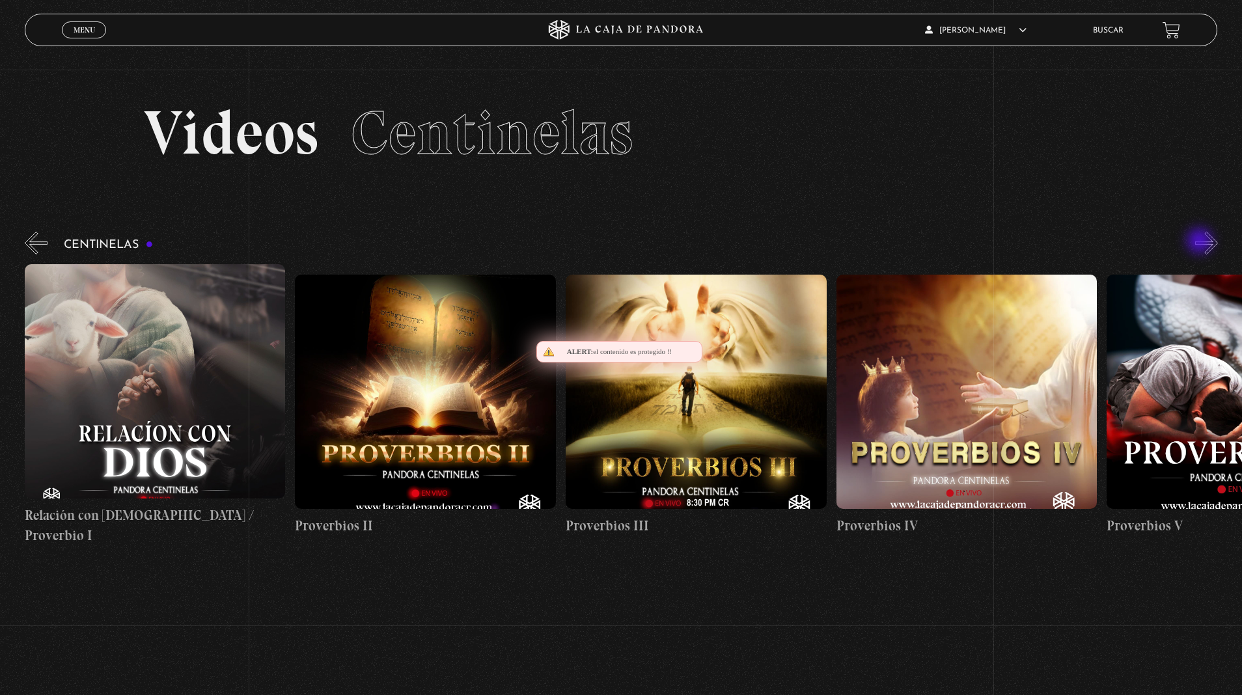
click at [1201, 242] on button "»" at bounding box center [1206, 243] width 23 height 23
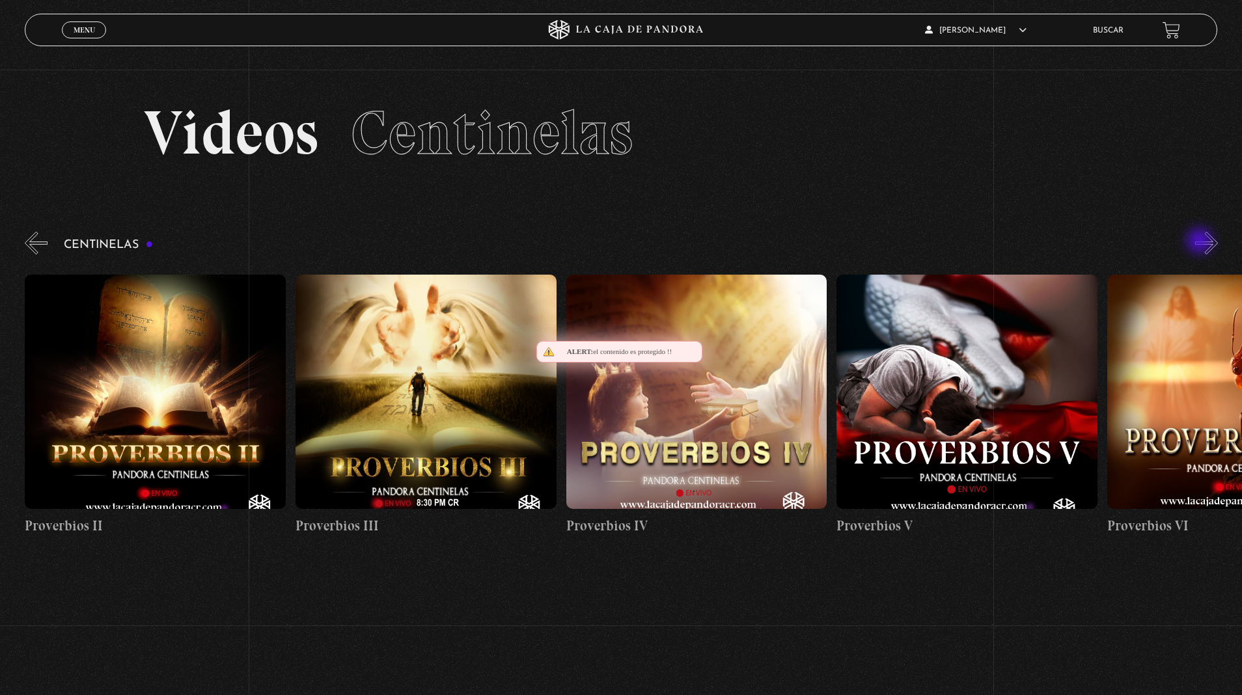
click at [1201, 242] on button "»" at bounding box center [1206, 243] width 23 height 23
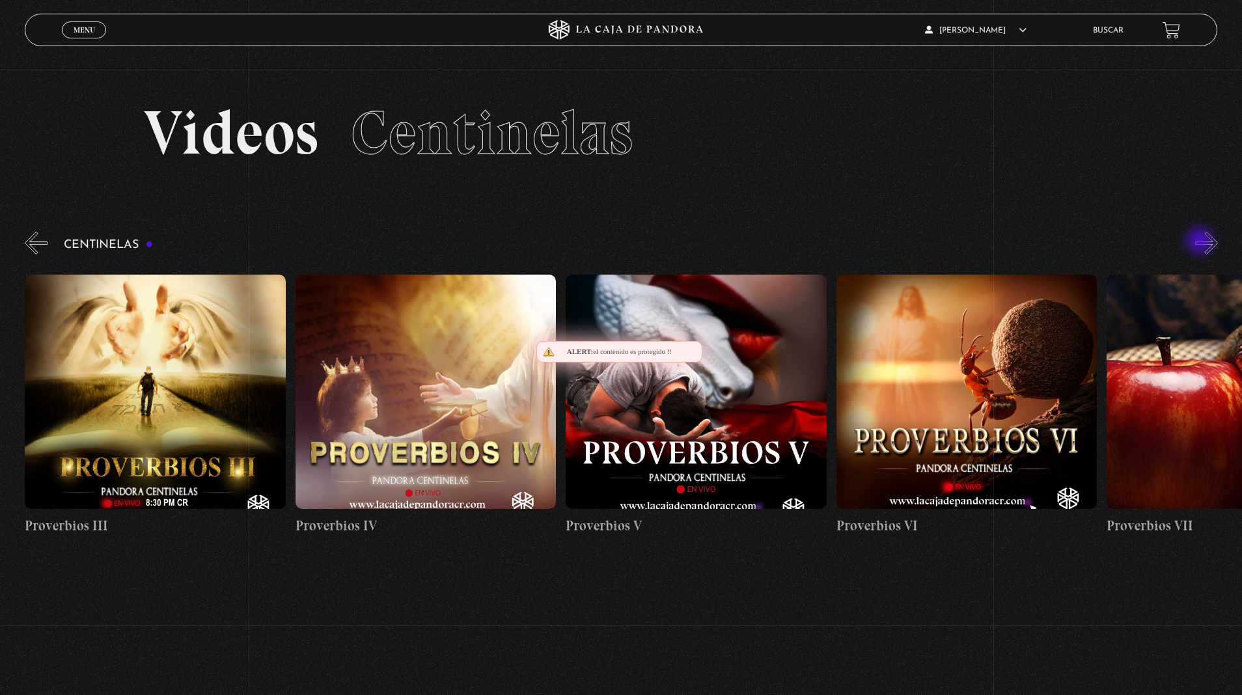
click at [1201, 242] on button "»" at bounding box center [1206, 243] width 23 height 23
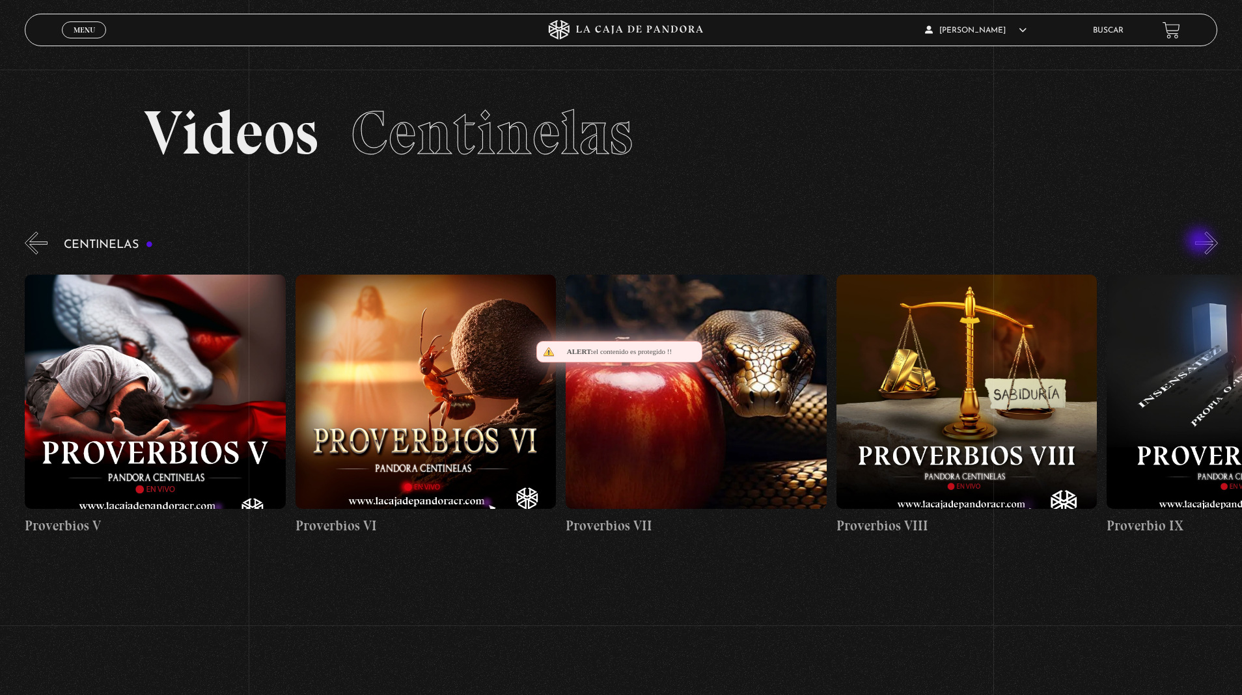
click at [1201, 242] on button "»" at bounding box center [1206, 243] width 23 height 23
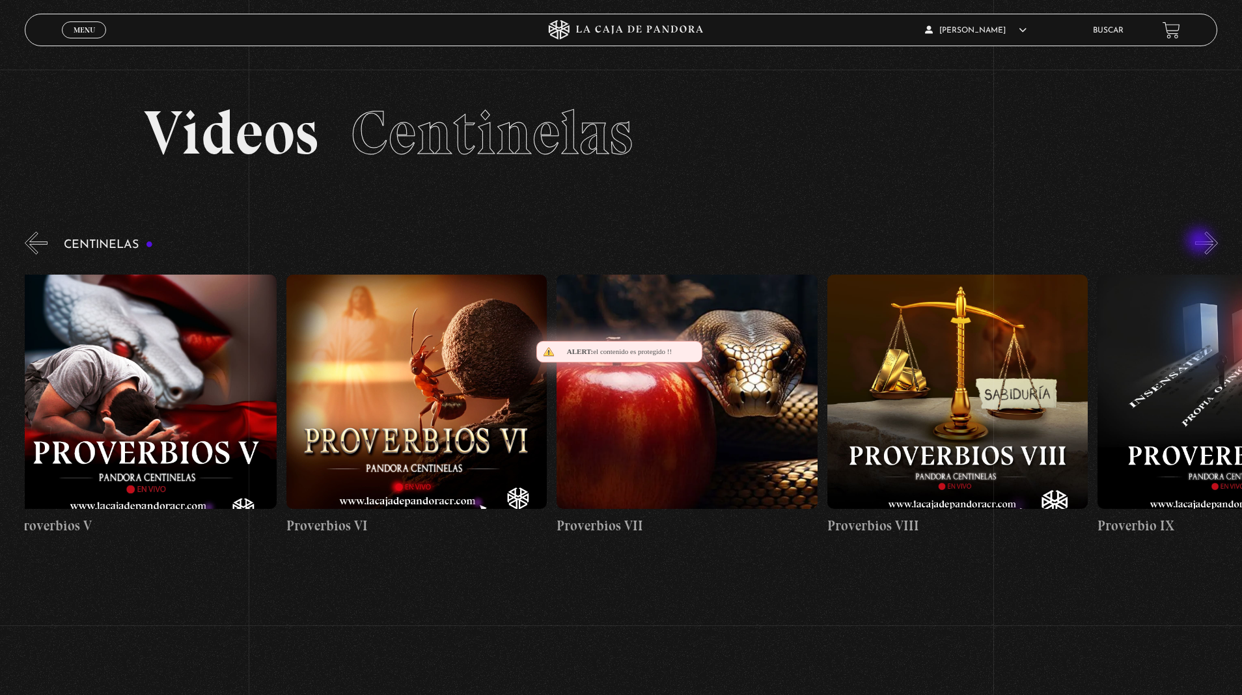
click at [1201, 242] on button "»" at bounding box center [1206, 243] width 23 height 23
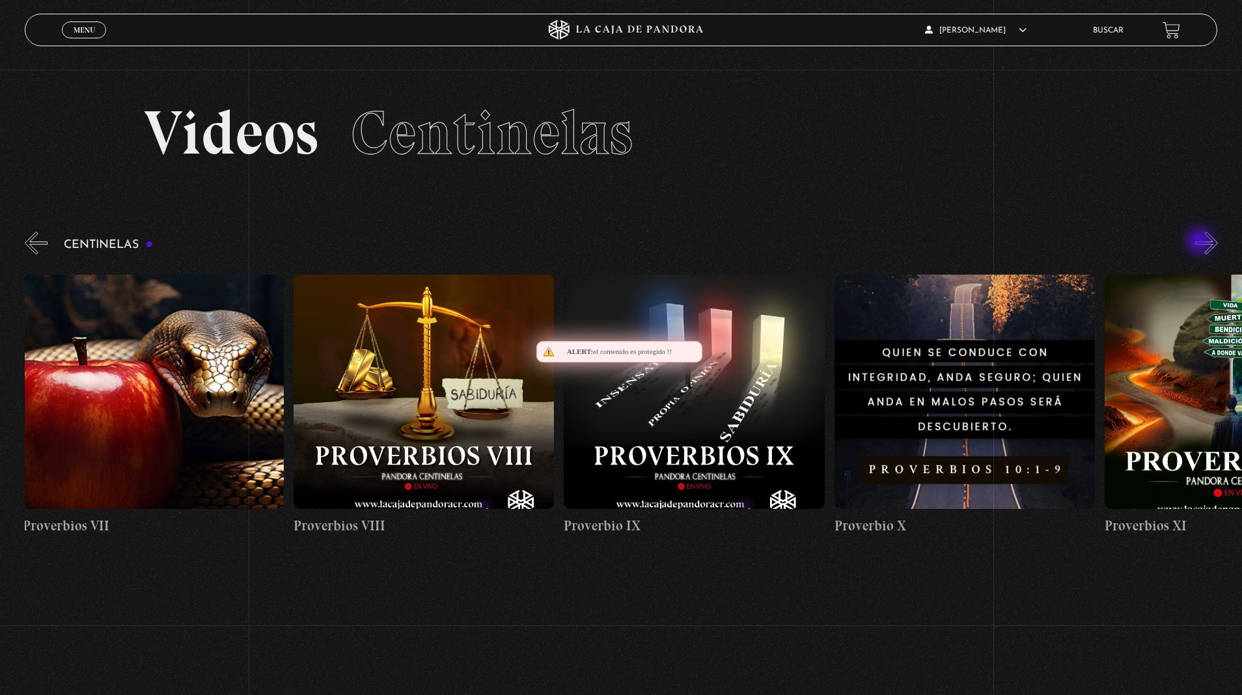
click at [1201, 242] on button "»" at bounding box center [1206, 243] width 23 height 23
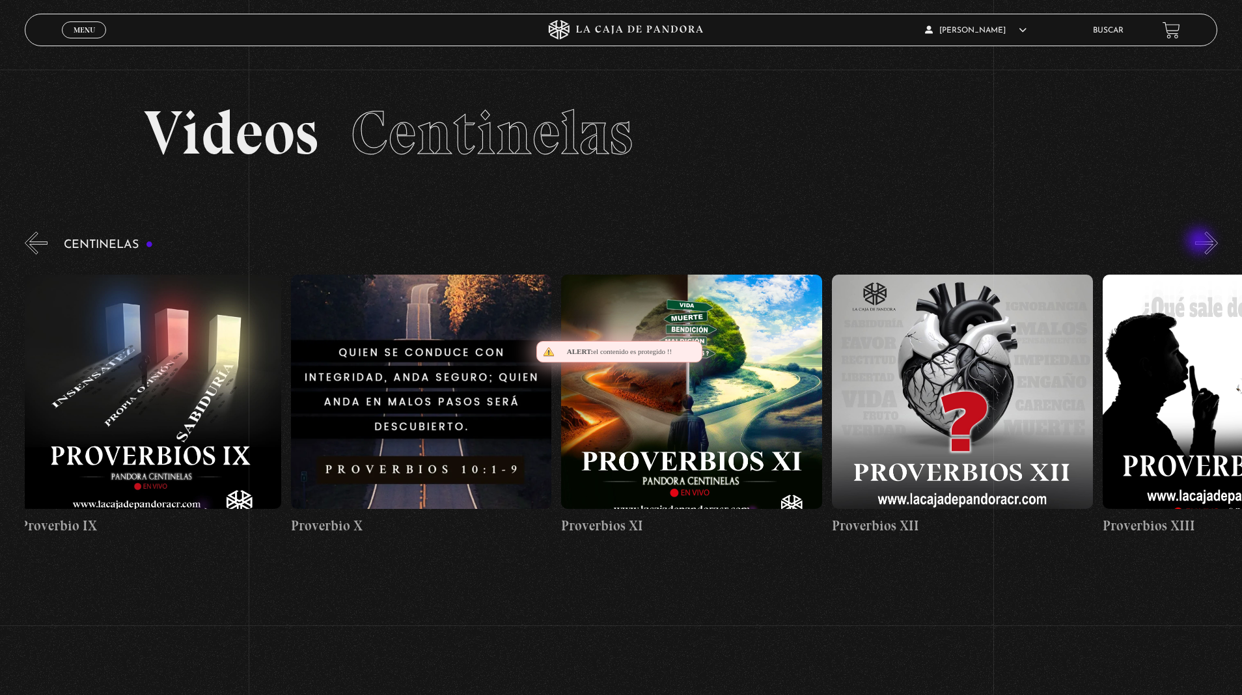
click at [1201, 242] on button "»" at bounding box center [1206, 243] width 23 height 23
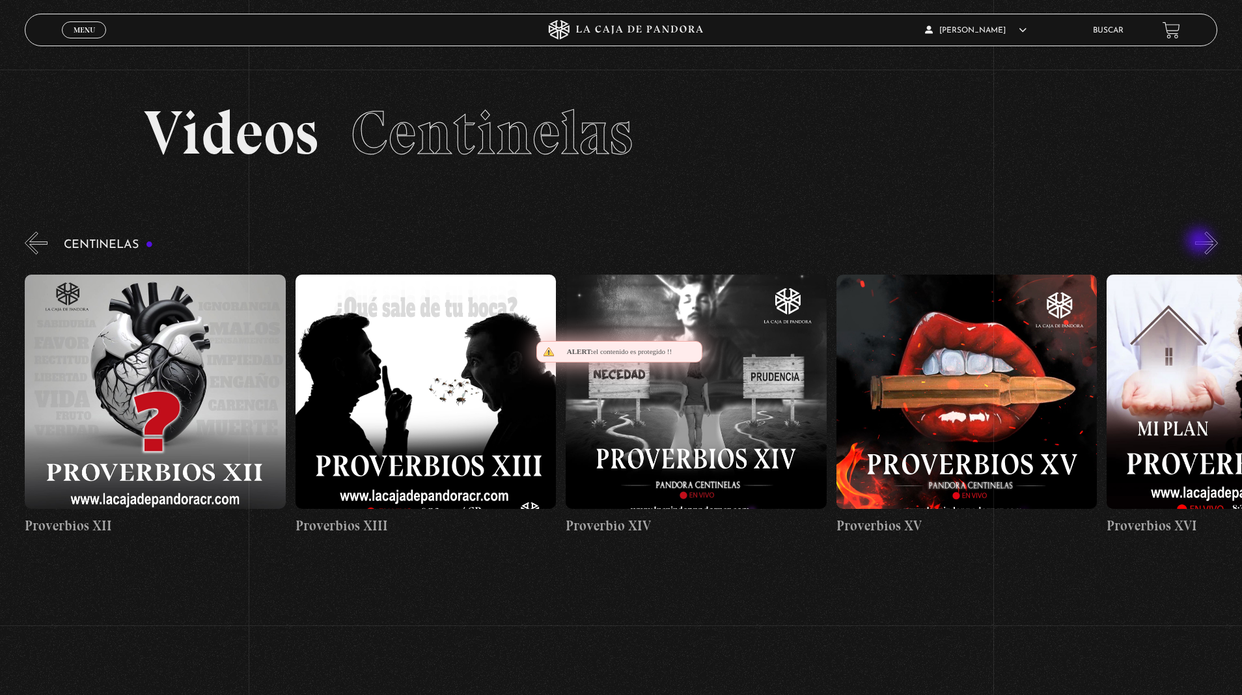
click at [1201, 242] on button "»" at bounding box center [1206, 243] width 23 height 23
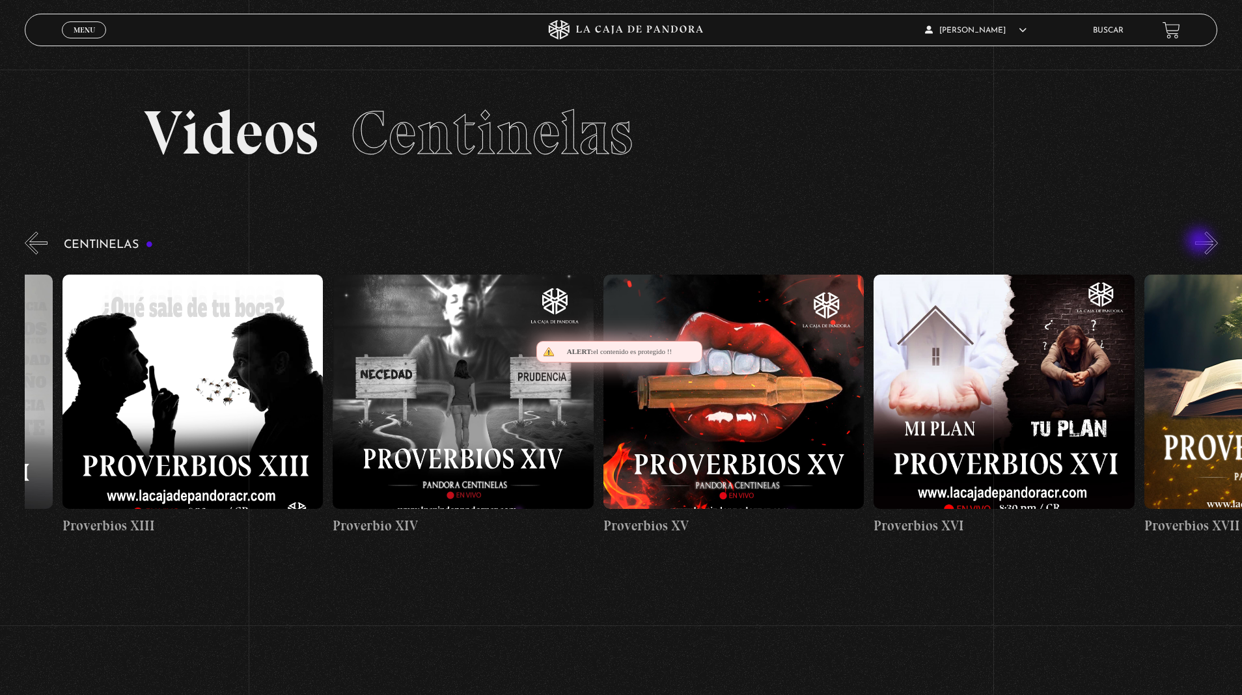
click at [0, 0] on body "ingresar al sitio Ver Video Más Información Solicitar Por favor coloque su disp…" at bounding box center [621, 437] width 1242 height 875
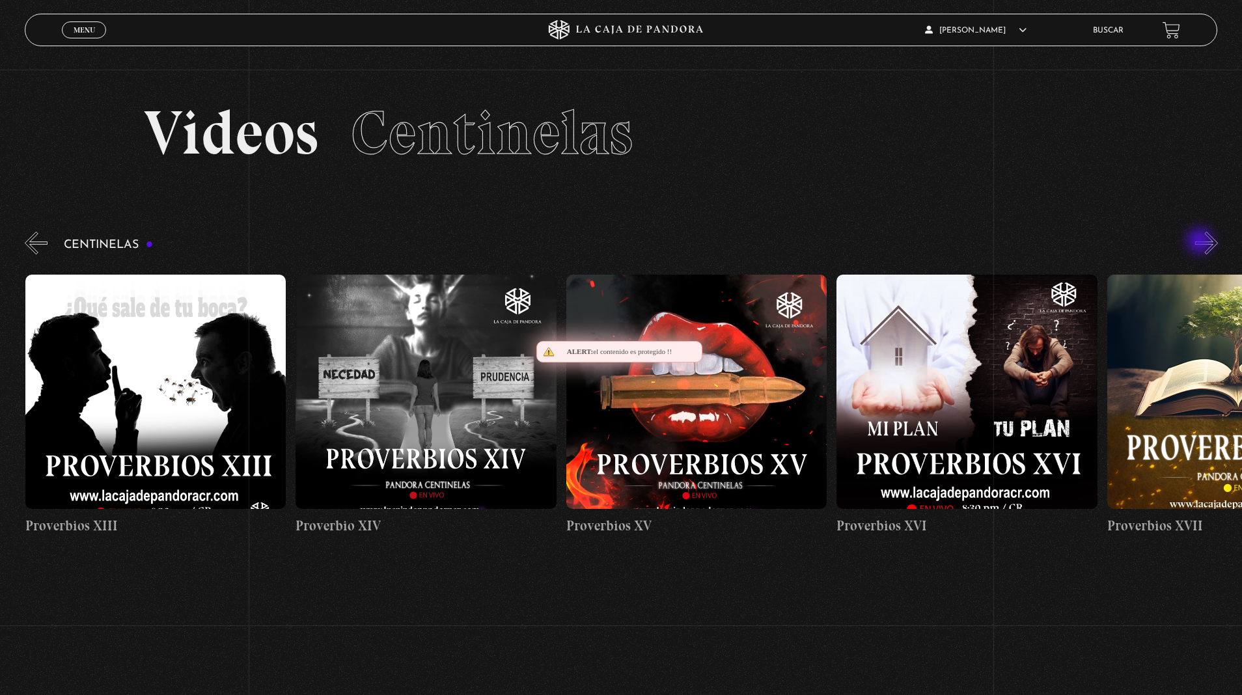
scroll to position [0, 4057]
click at [0, 0] on body "ingresar al sitio Ver Video Más Información Solicitar Por favor coloque su disp…" at bounding box center [621, 437] width 1242 height 875
click at [1206, 241] on button "»" at bounding box center [1206, 243] width 23 height 23
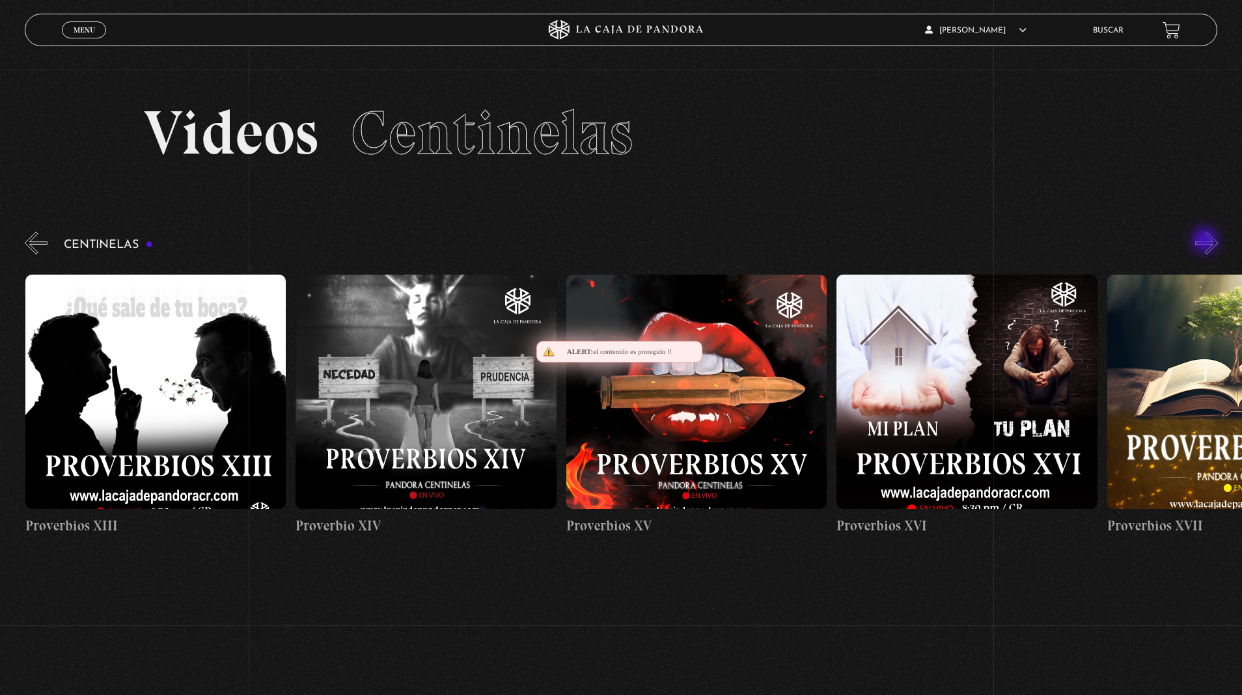
click at [1206, 241] on button "»" at bounding box center [1206, 243] width 23 height 23
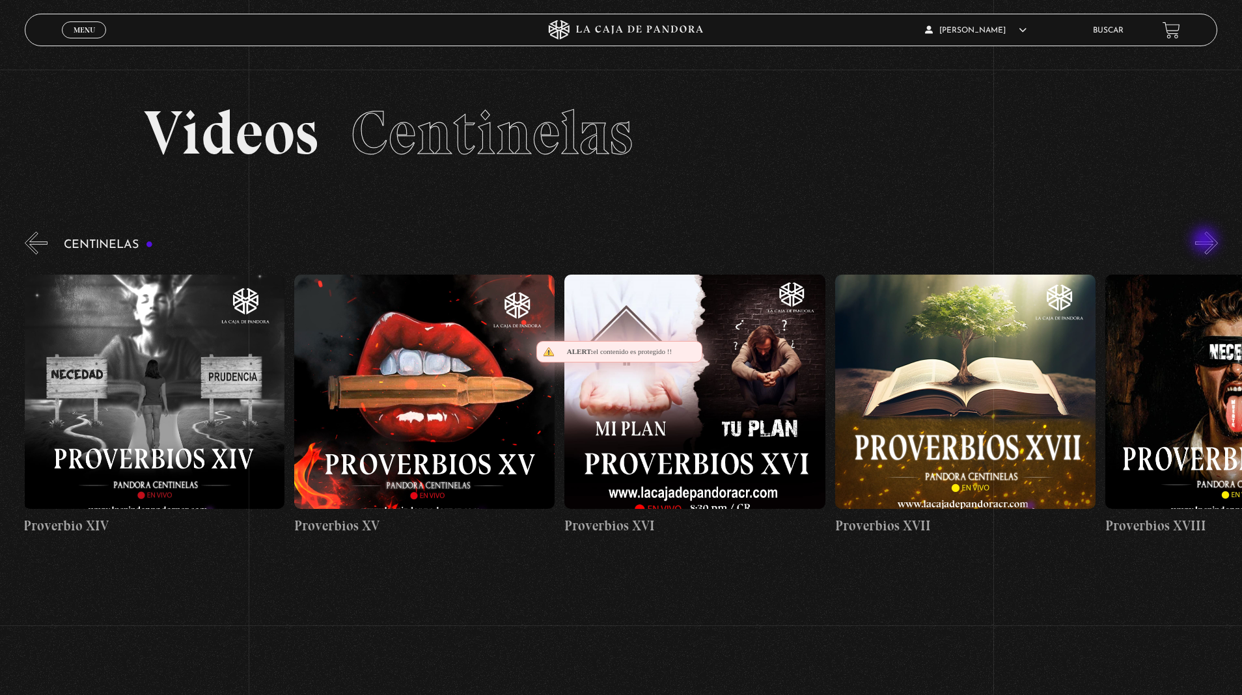
click at [1206, 241] on button "»" at bounding box center [1206, 243] width 23 height 23
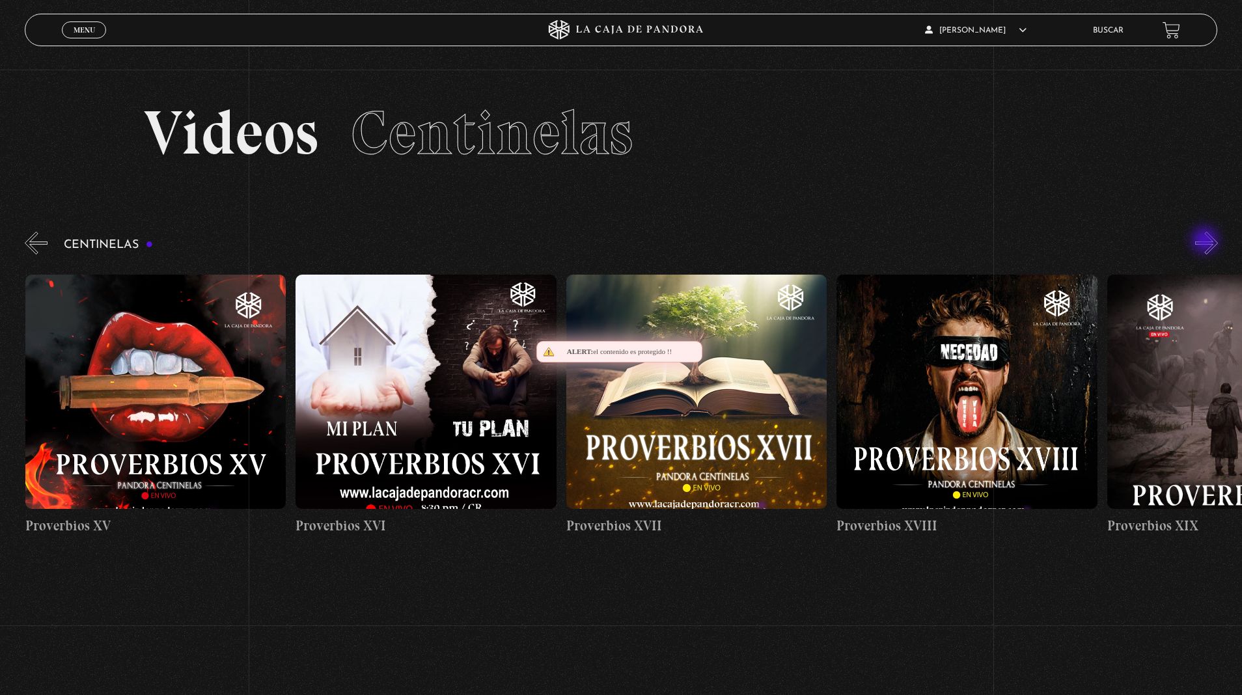
click at [1206, 241] on button "»" at bounding box center [1206, 243] width 23 height 23
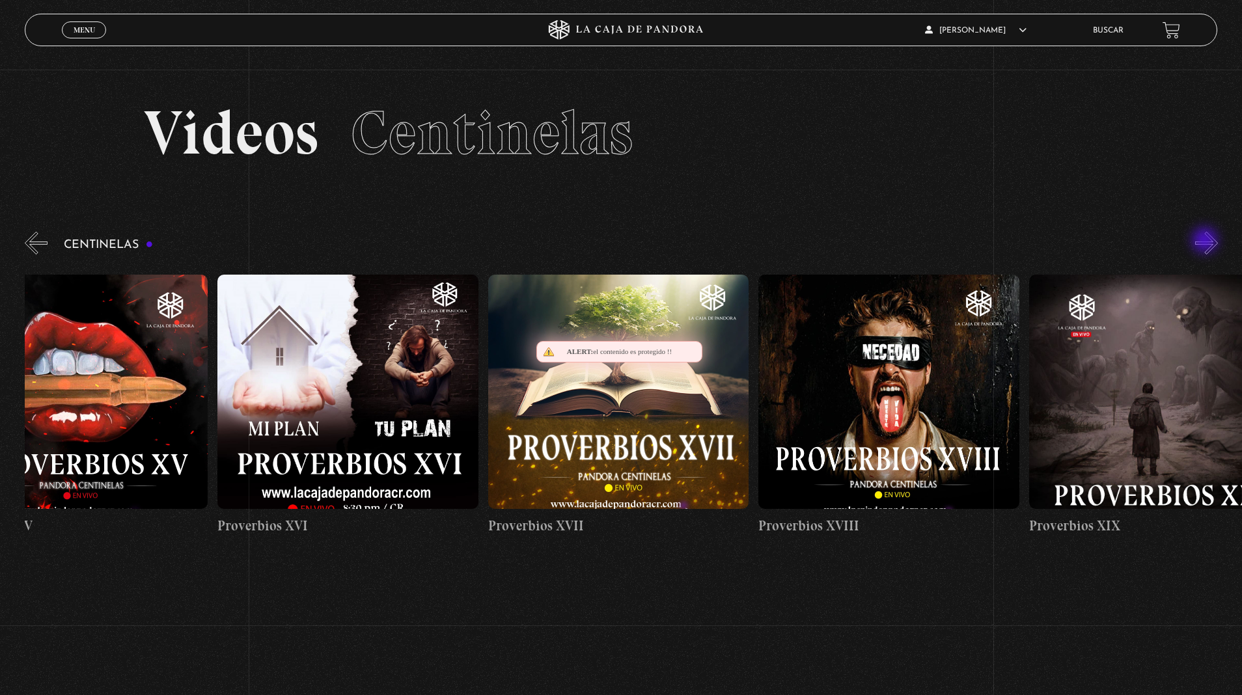
click at [1206, 241] on button "»" at bounding box center [1206, 243] width 23 height 23
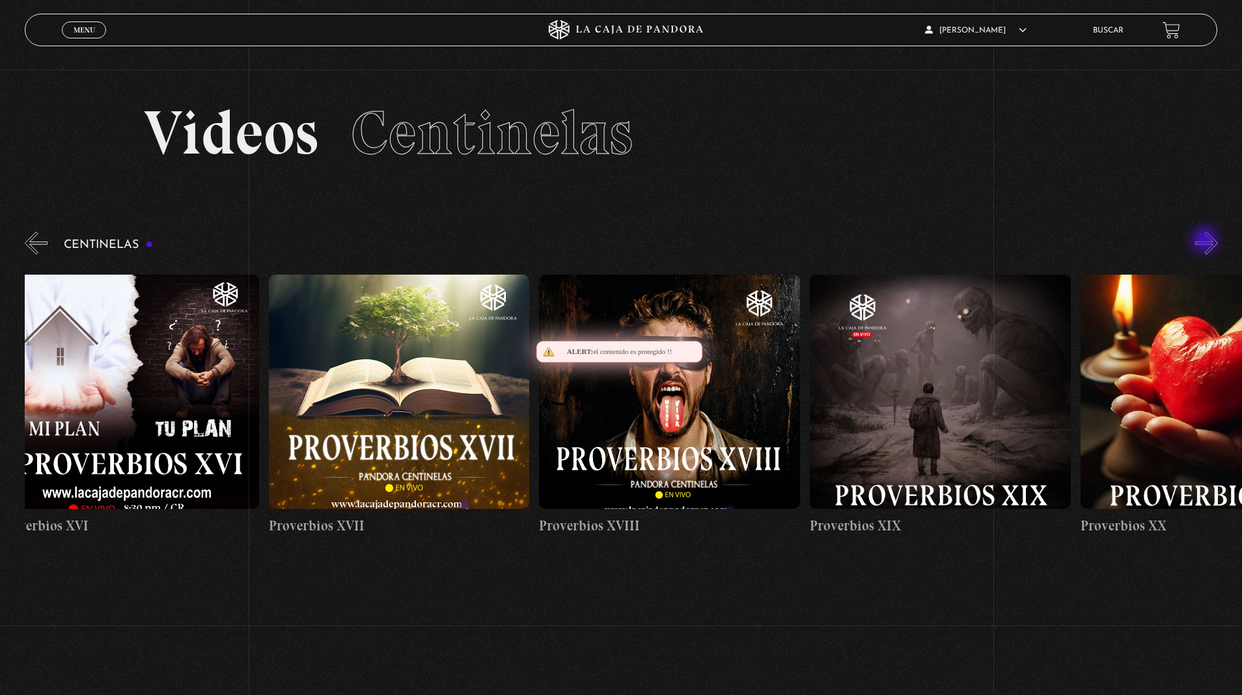
click at [1206, 241] on button "»" at bounding box center [1206, 243] width 23 height 23
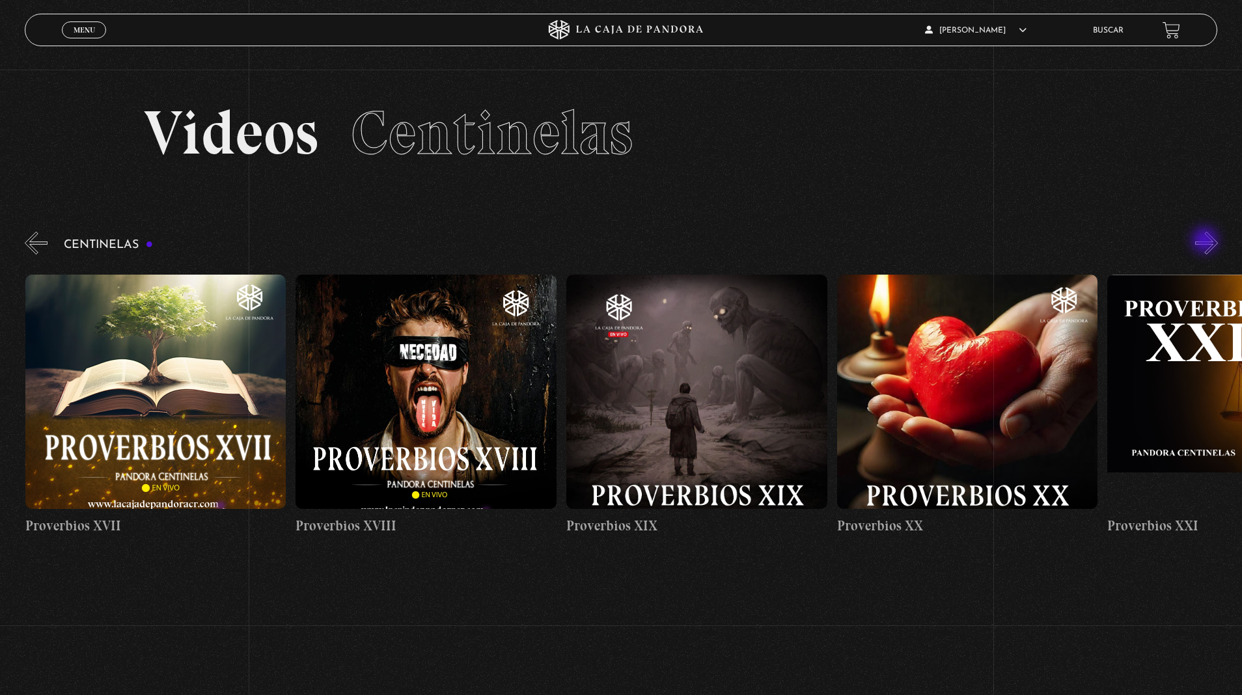
click at [1206, 241] on button "»" at bounding box center [1206, 243] width 23 height 23
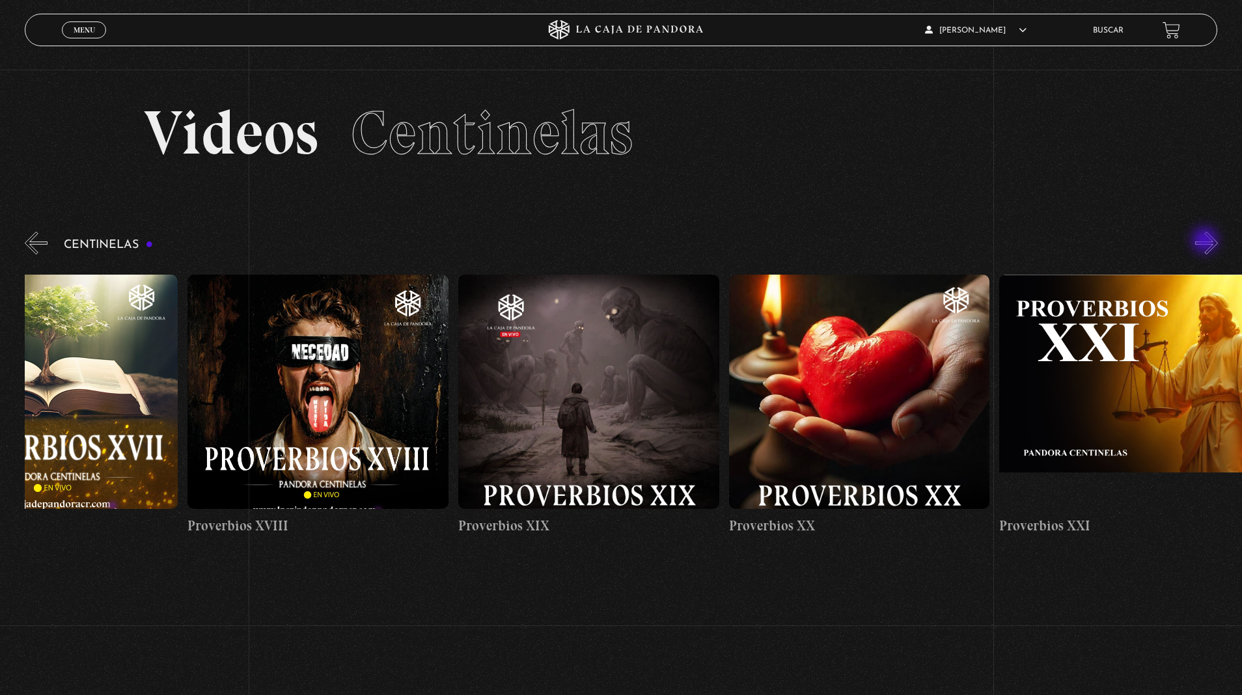
click at [1206, 241] on button "»" at bounding box center [1206, 243] width 23 height 23
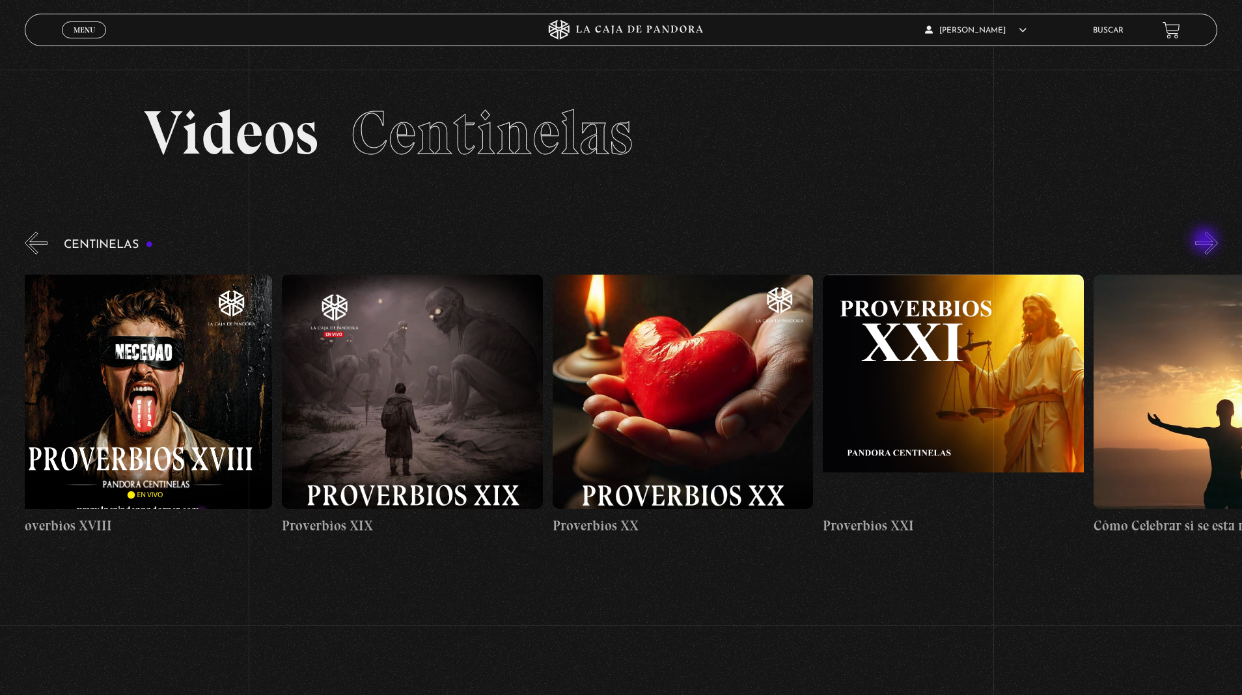
click at [1206, 241] on button "»" at bounding box center [1206, 243] width 23 height 23
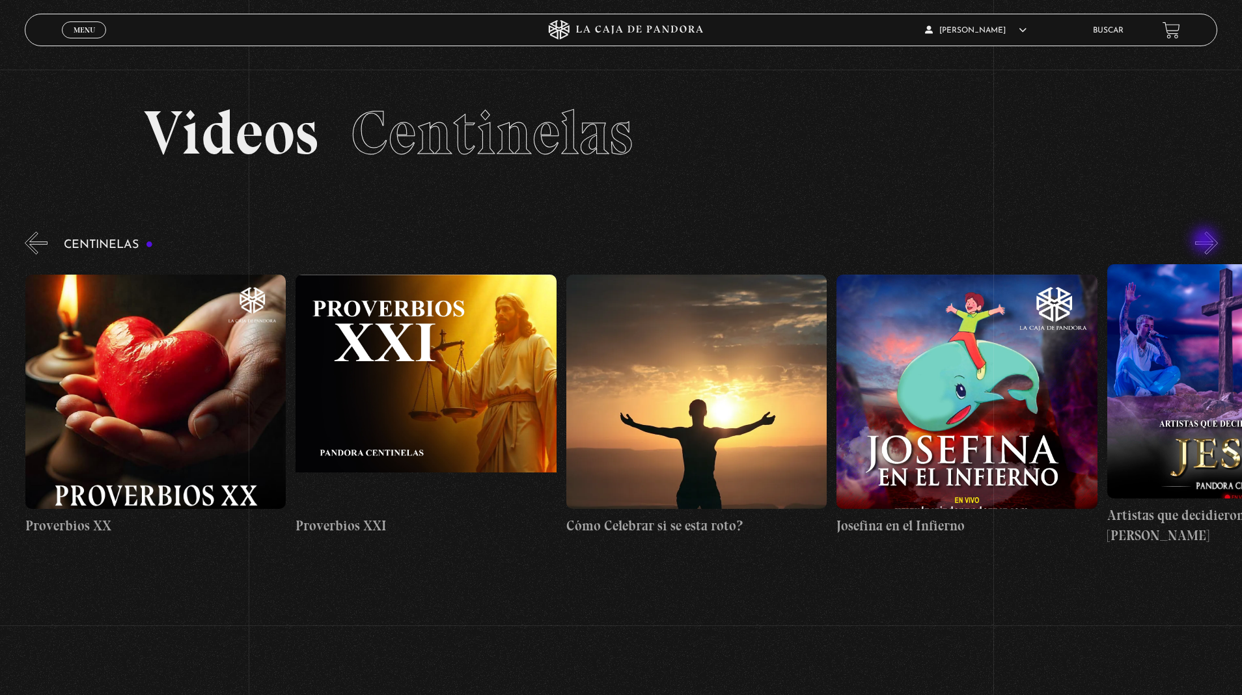
click at [1206, 241] on button "»" at bounding box center [1206, 243] width 23 height 23
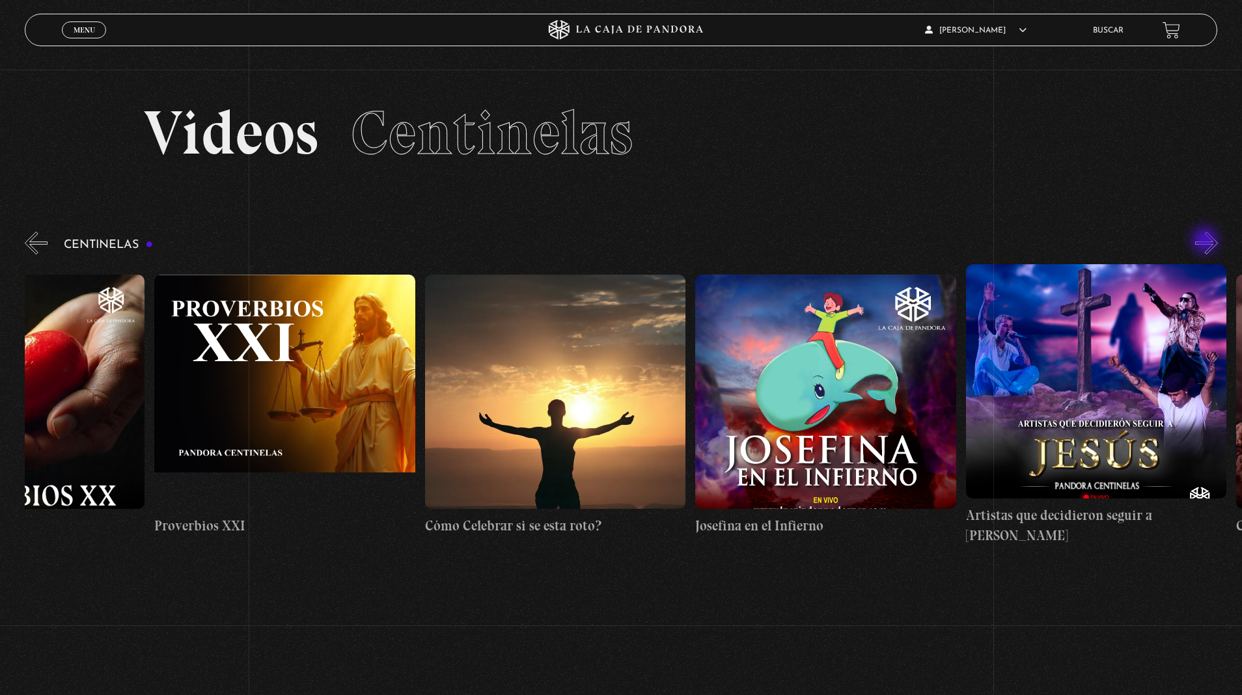
click at [1206, 241] on button "»" at bounding box center [1206, 243] width 23 height 23
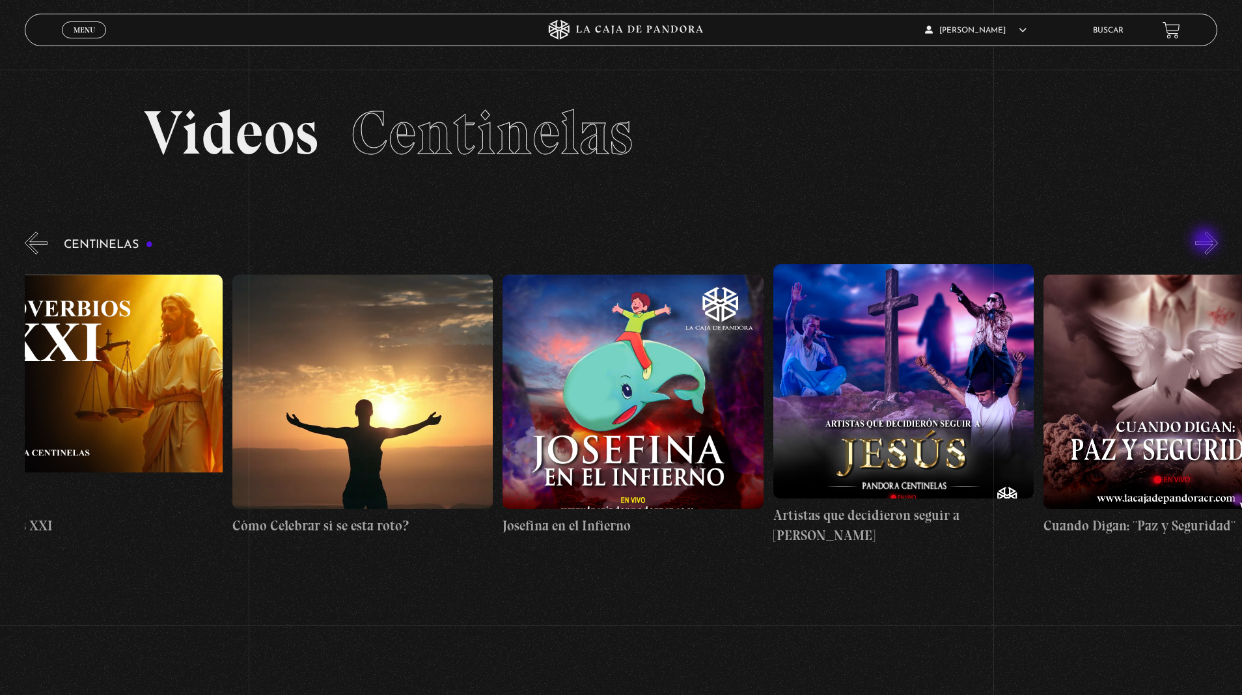
click at [1206, 241] on button "»" at bounding box center [1206, 243] width 23 height 23
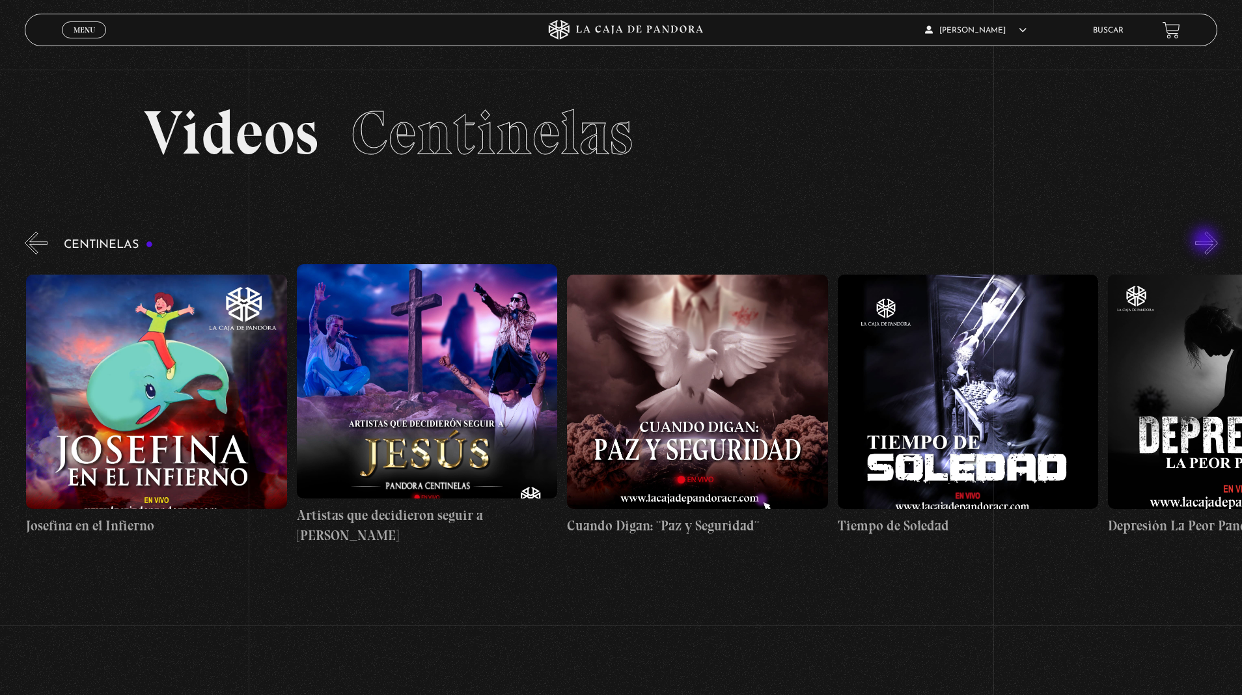
click at [0, 0] on body "ingresar al sitio Ver Video Más Información Solicitar Por favor coloque su disp…" at bounding box center [621, 437] width 1242 height 875
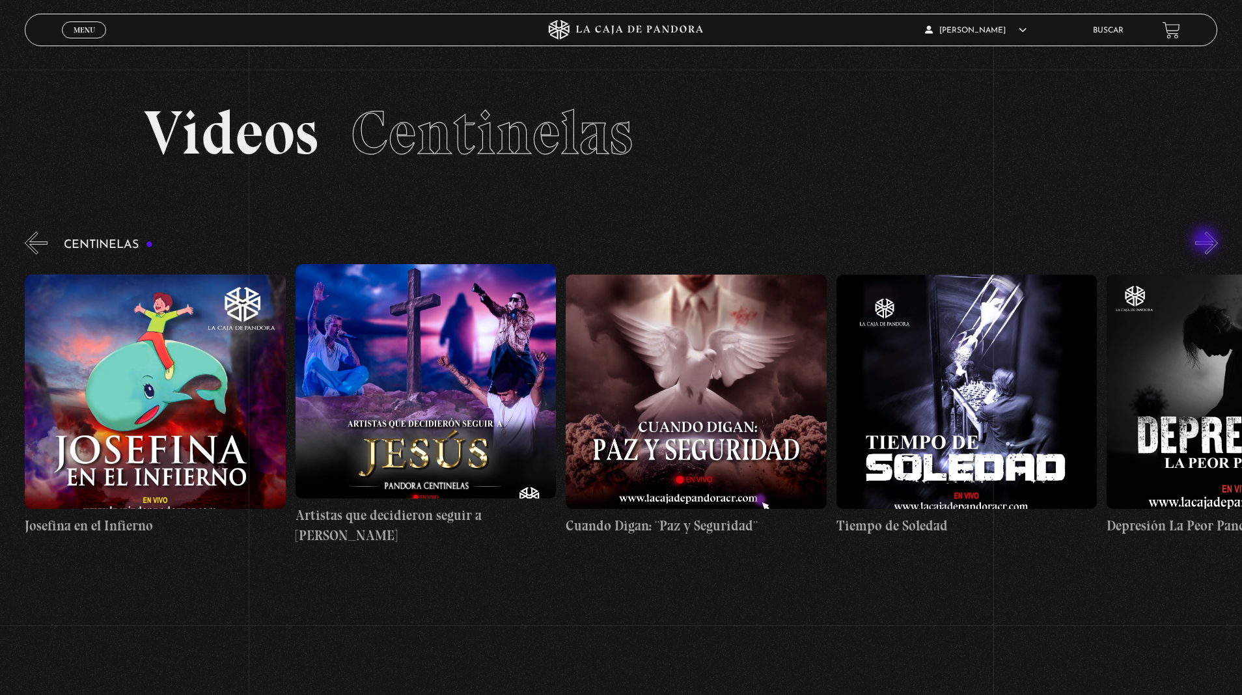
click at [1205, 228] on section "Videos Centinelas" at bounding box center [621, 149] width 1242 height 159
click at [1205, 250] on button "»" at bounding box center [1206, 243] width 23 height 23
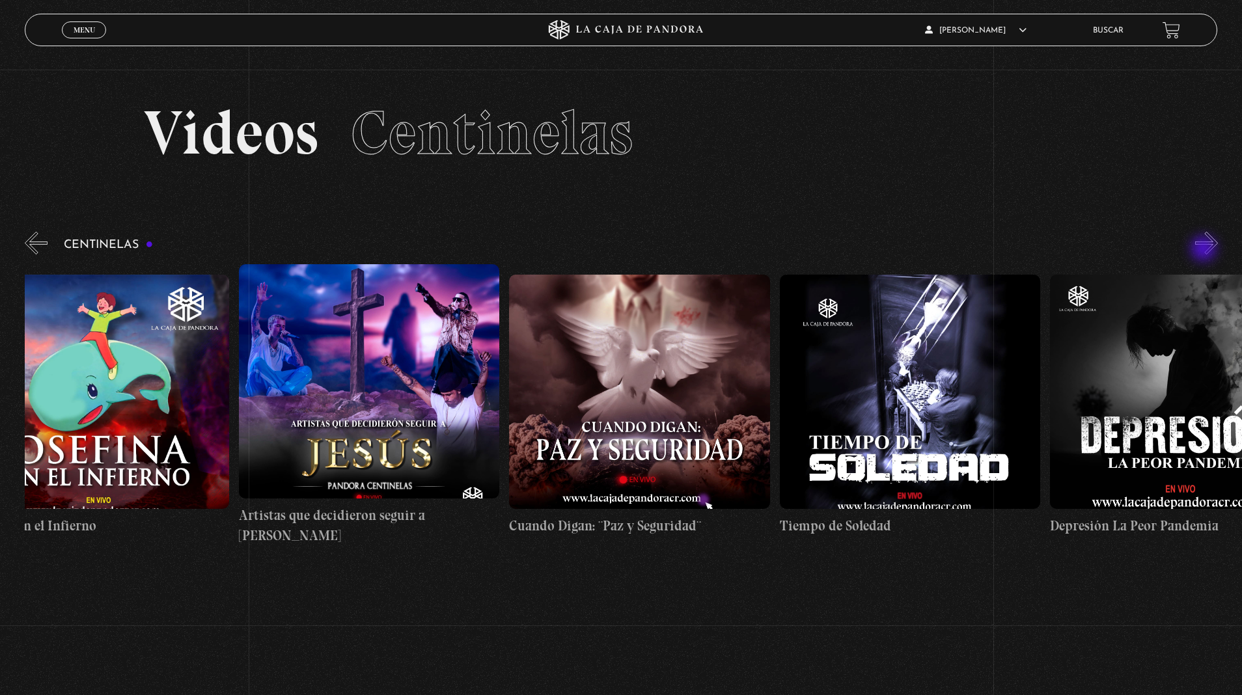
click at [1205, 250] on button "»" at bounding box center [1206, 243] width 23 height 23
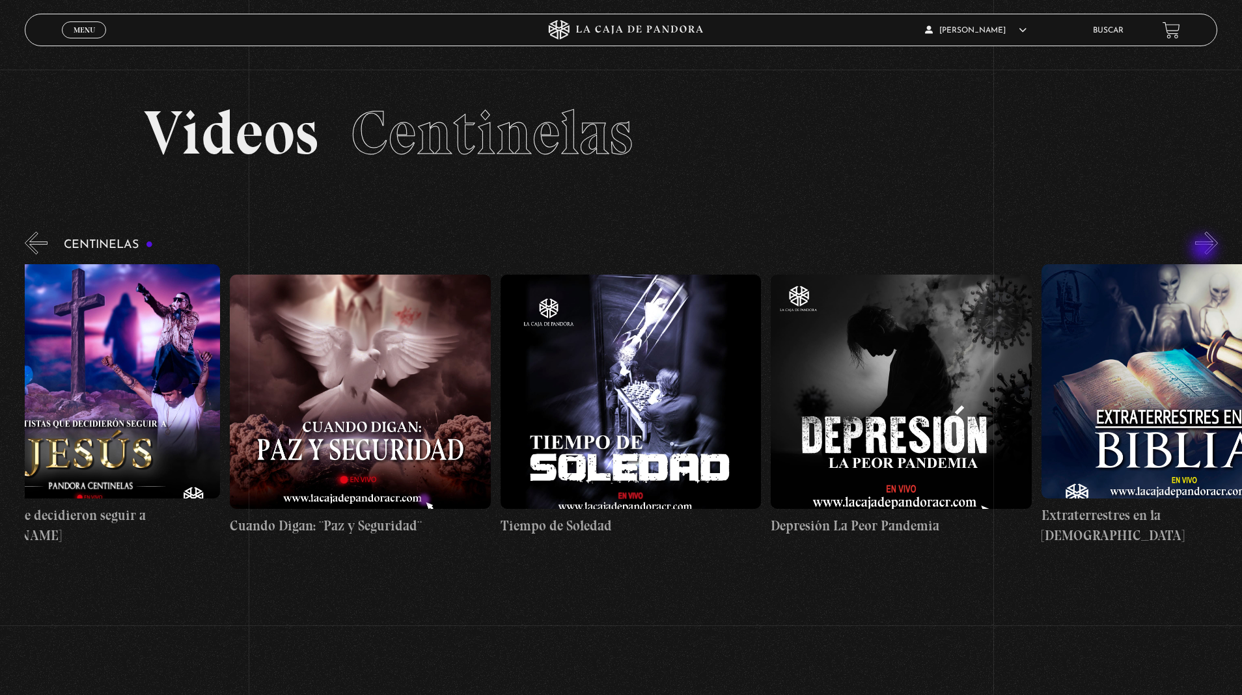
click at [1205, 250] on button "»" at bounding box center [1206, 243] width 23 height 23
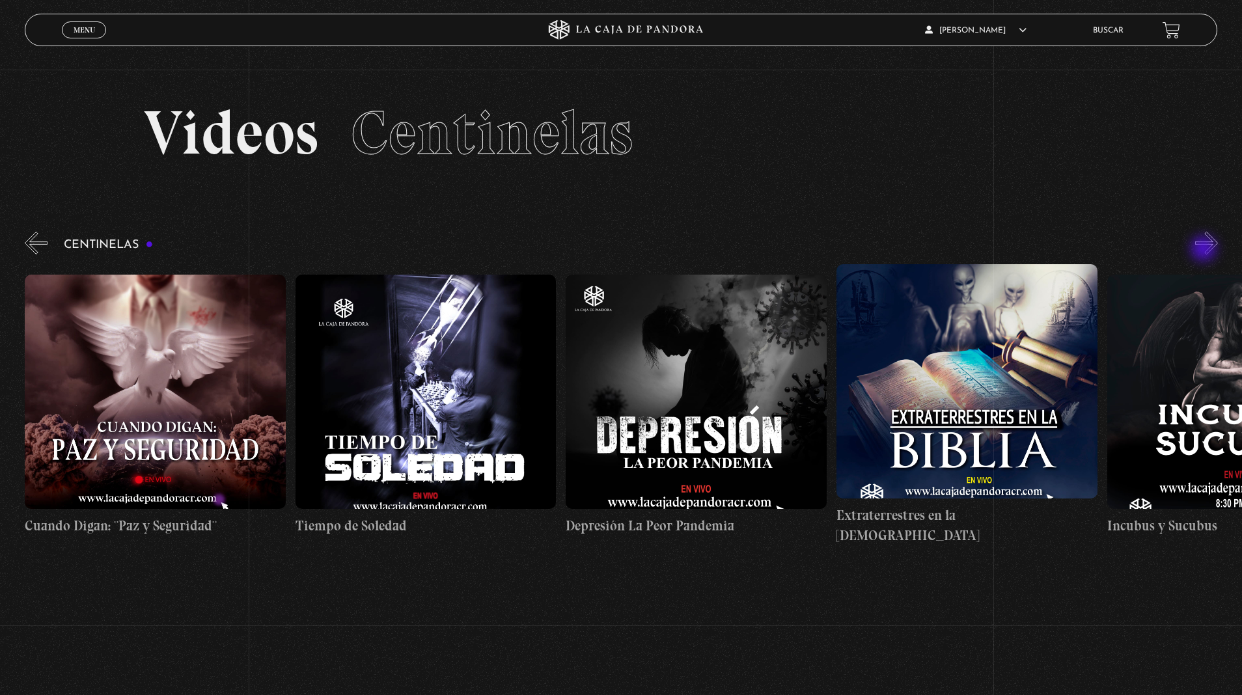
click at [1205, 250] on button "»" at bounding box center [1206, 243] width 23 height 23
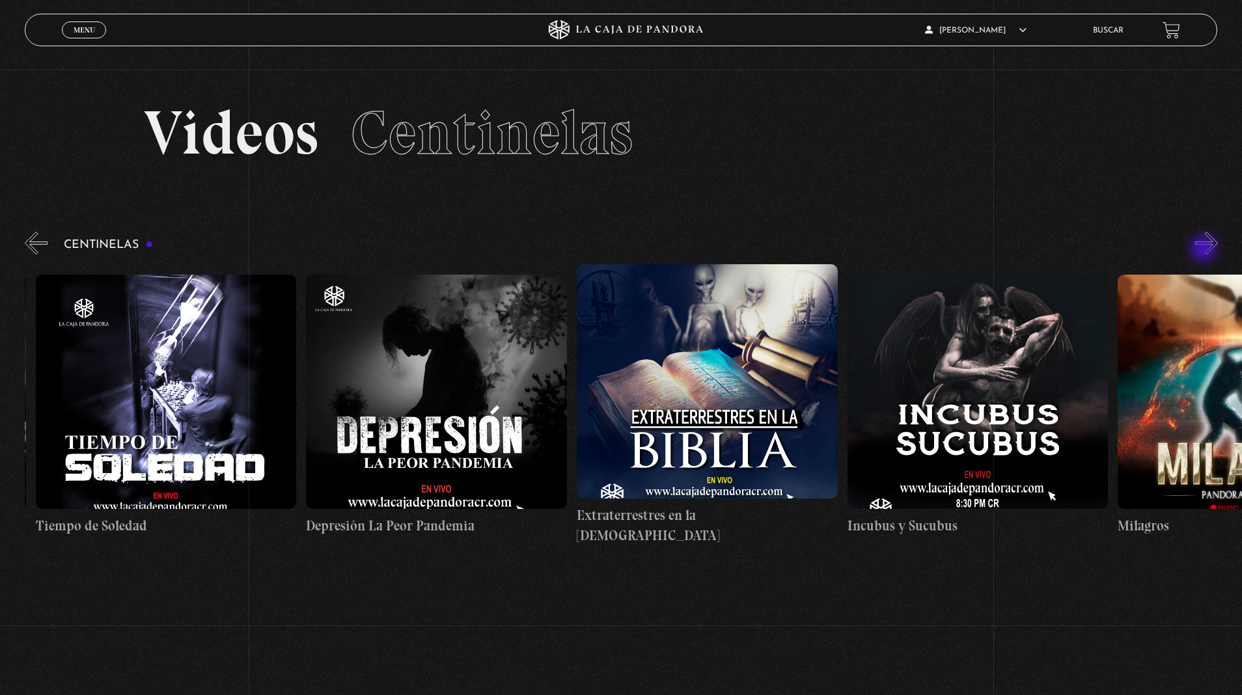
click at [1205, 250] on button "»" at bounding box center [1206, 243] width 23 height 23
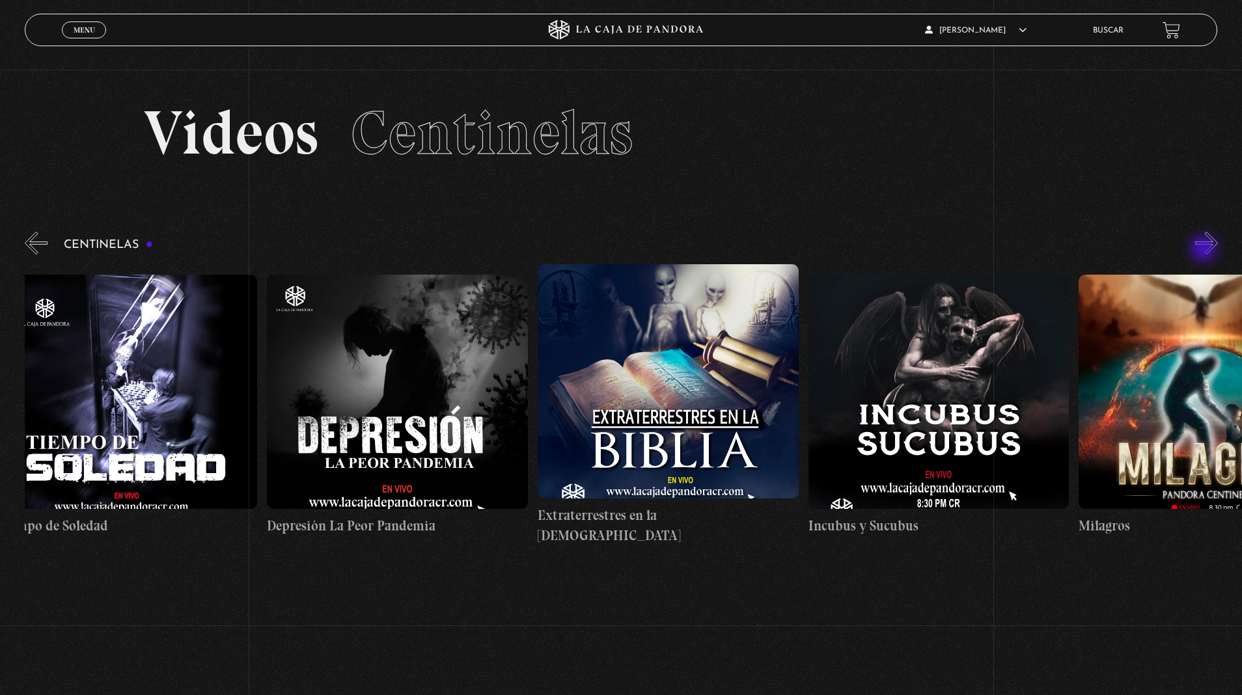
click at [1205, 250] on button "»" at bounding box center [1206, 243] width 23 height 23
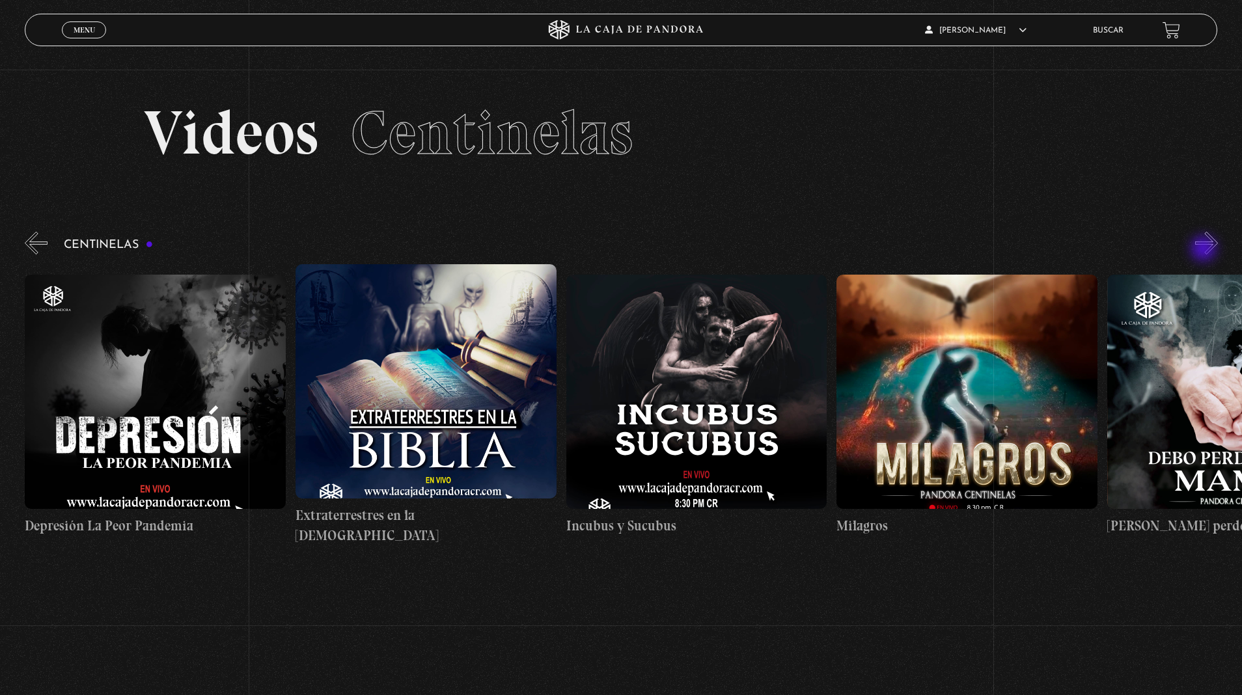
click at [1205, 250] on button "»" at bounding box center [1206, 243] width 23 height 23
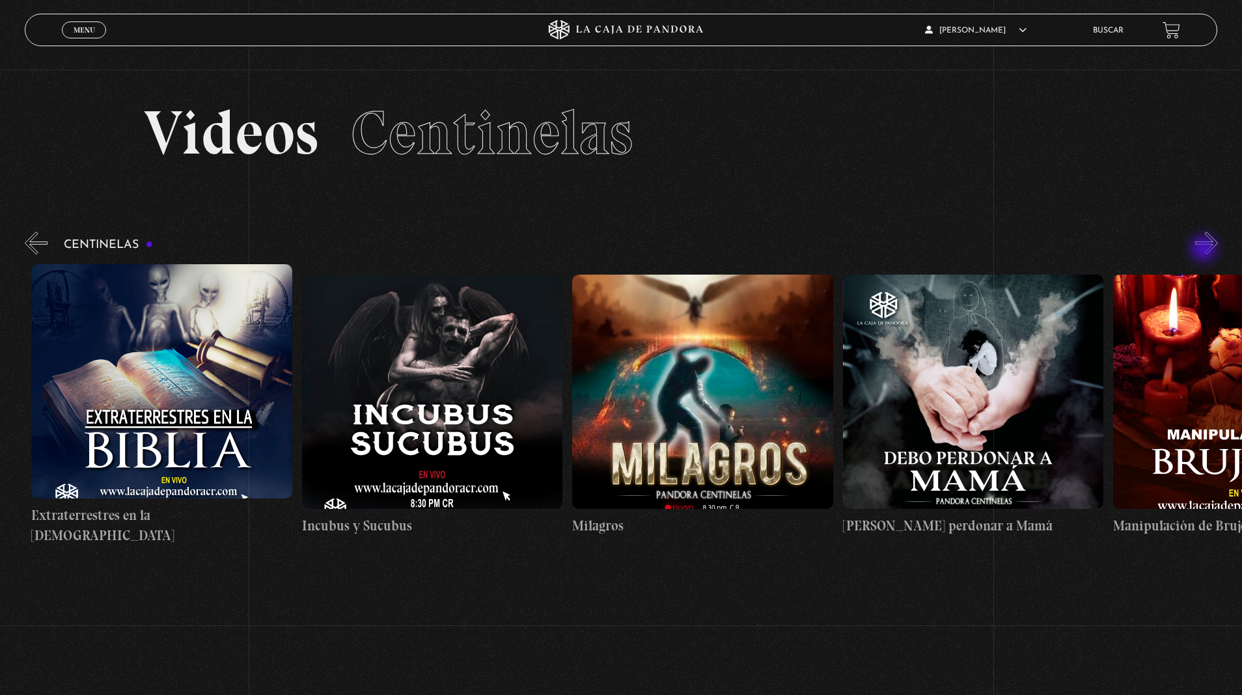
click at [1205, 250] on button "»" at bounding box center [1206, 243] width 23 height 23
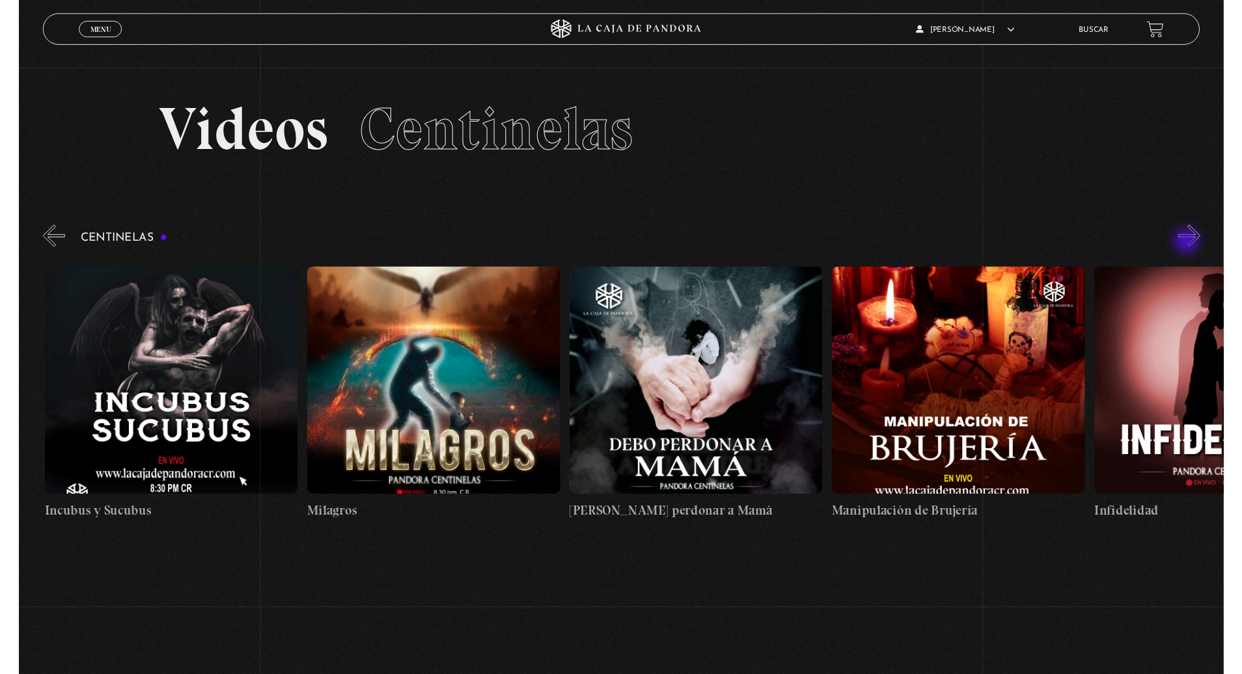
scroll to position [0, 8384]
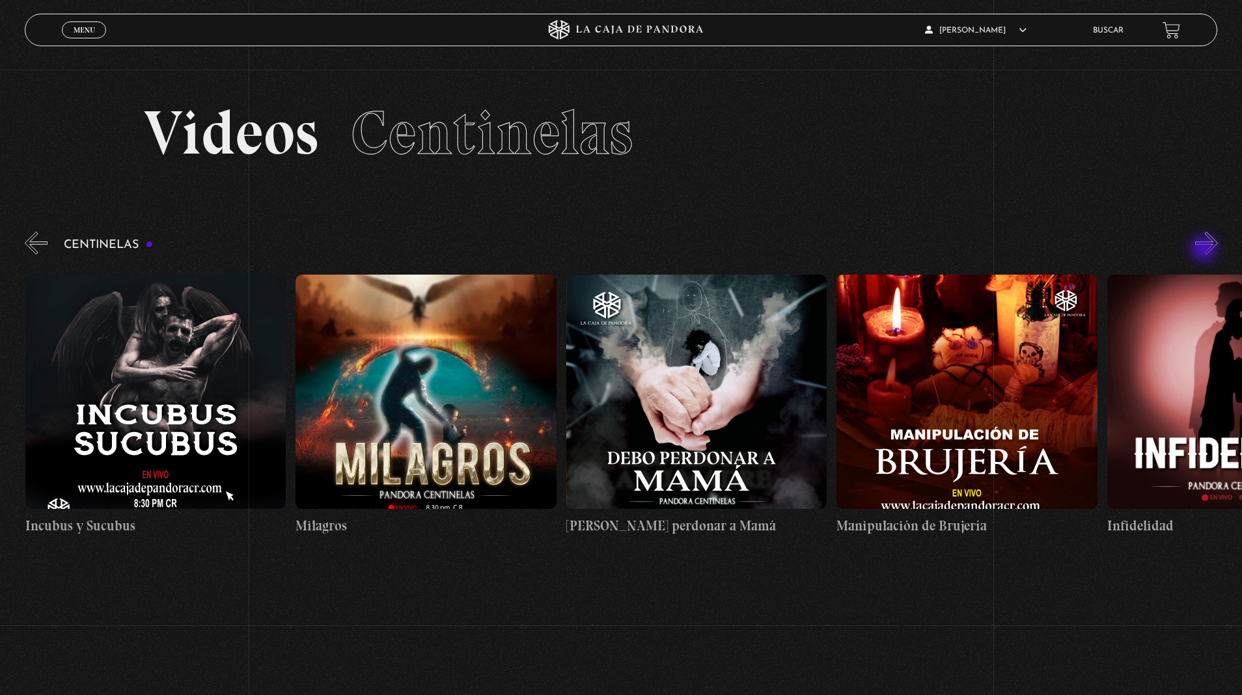
click at [158, 317] on figure at bounding box center [155, 392] width 261 height 234
